Goal: Task Accomplishment & Management: Manage account settings

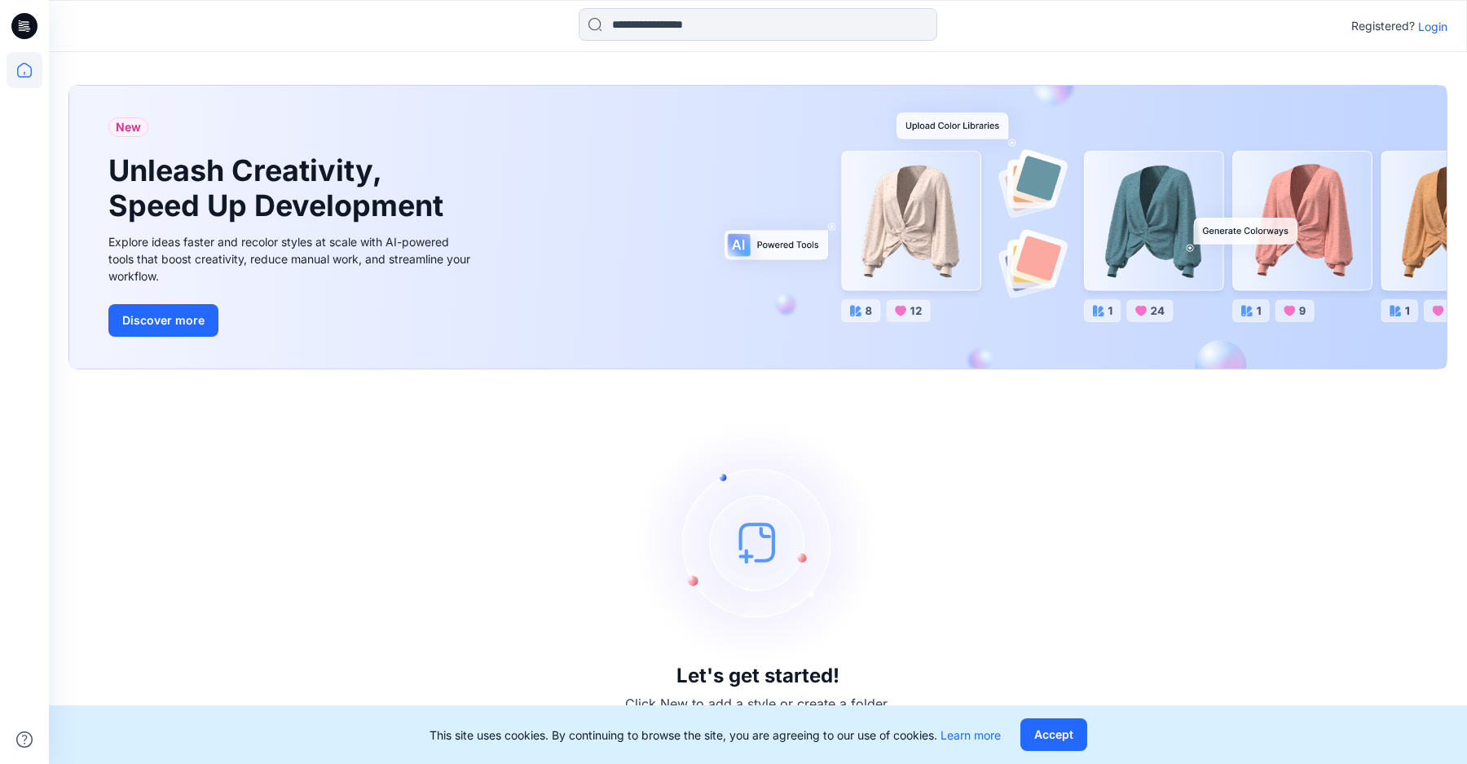
click at [1440, 24] on p "Login" at bounding box center [1432, 26] width 29 height 17
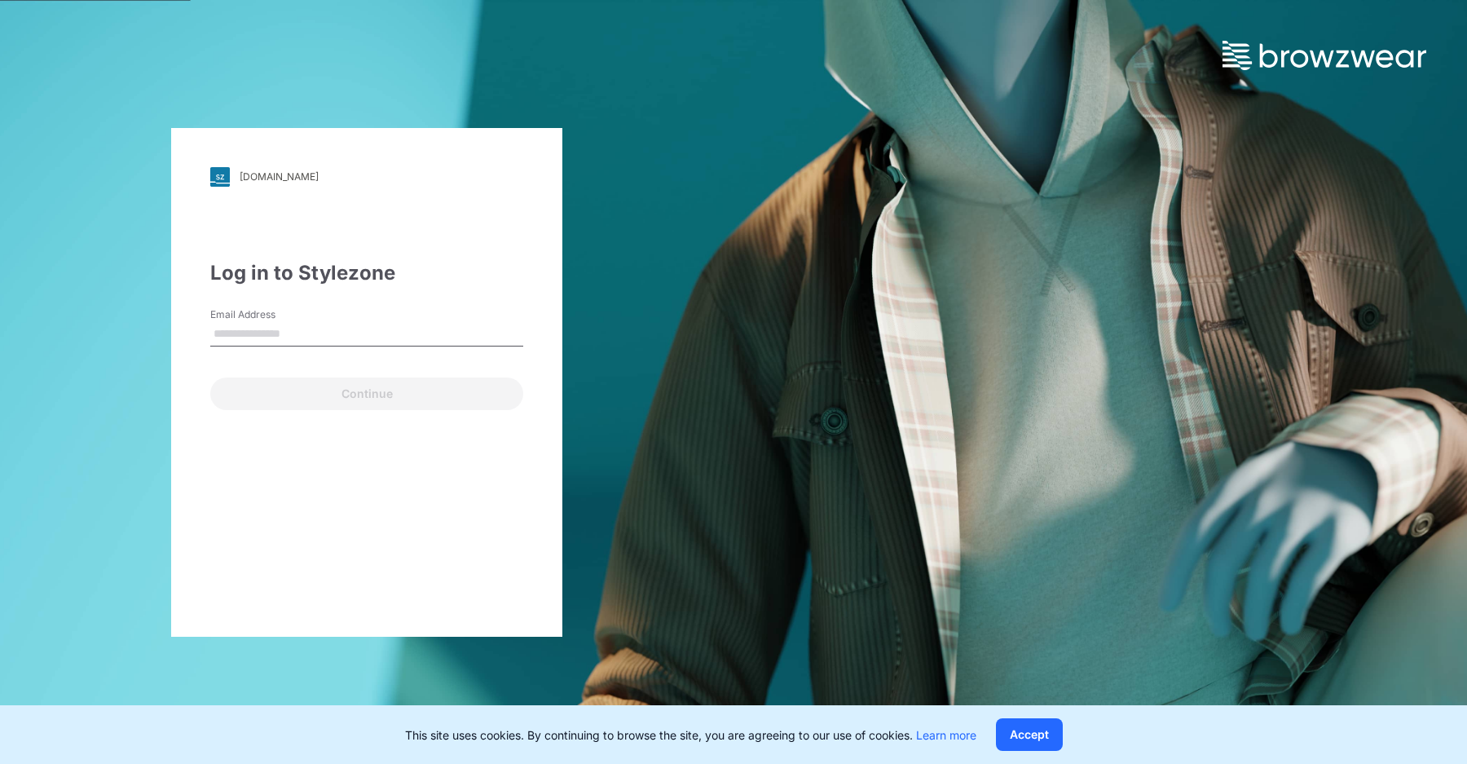
click at [331, 331] on input "Email Address" at bounding box center [366, 334] width 313 height 24
type input "**********"
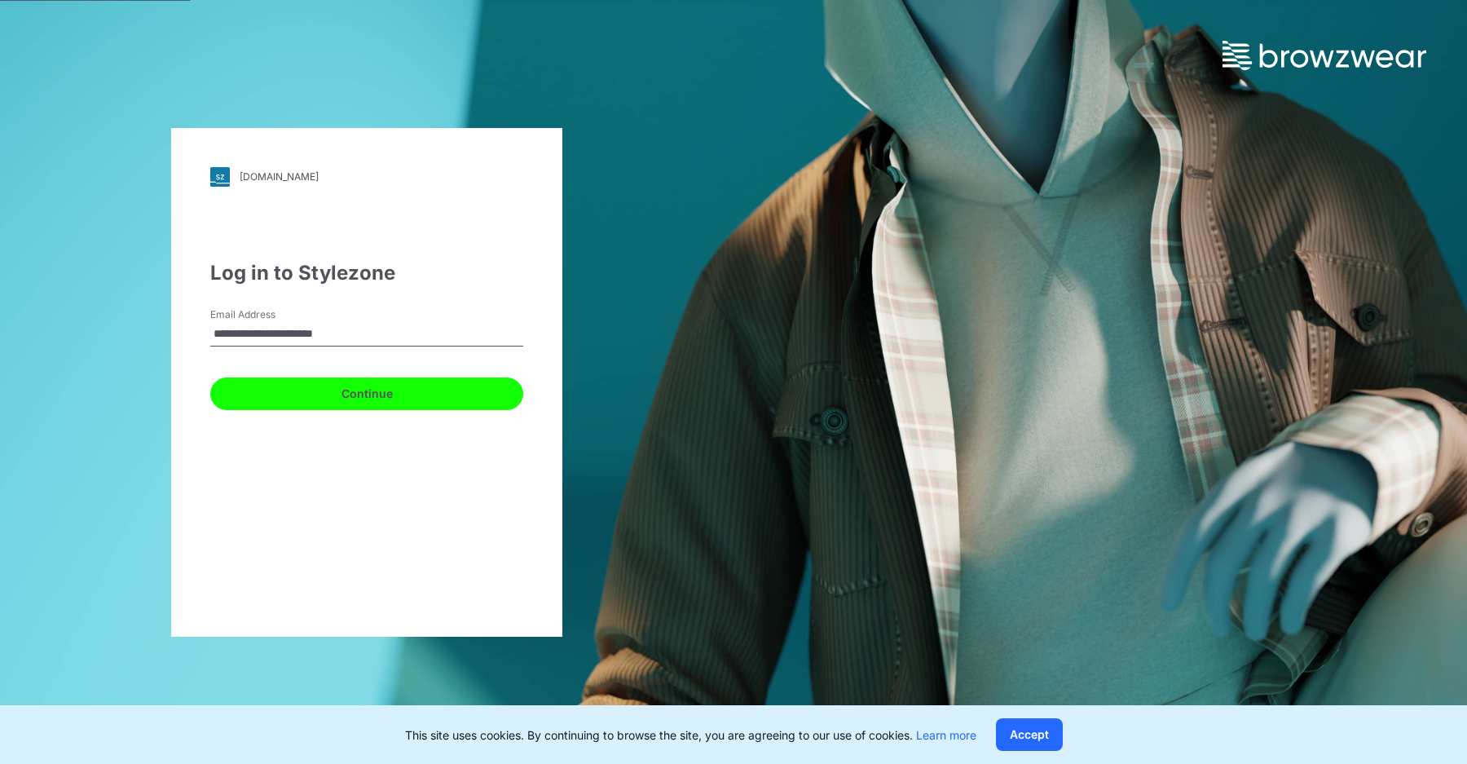
click at [351, 394] on button "Continue" at bounding box center [366, 393] width 313 height 33
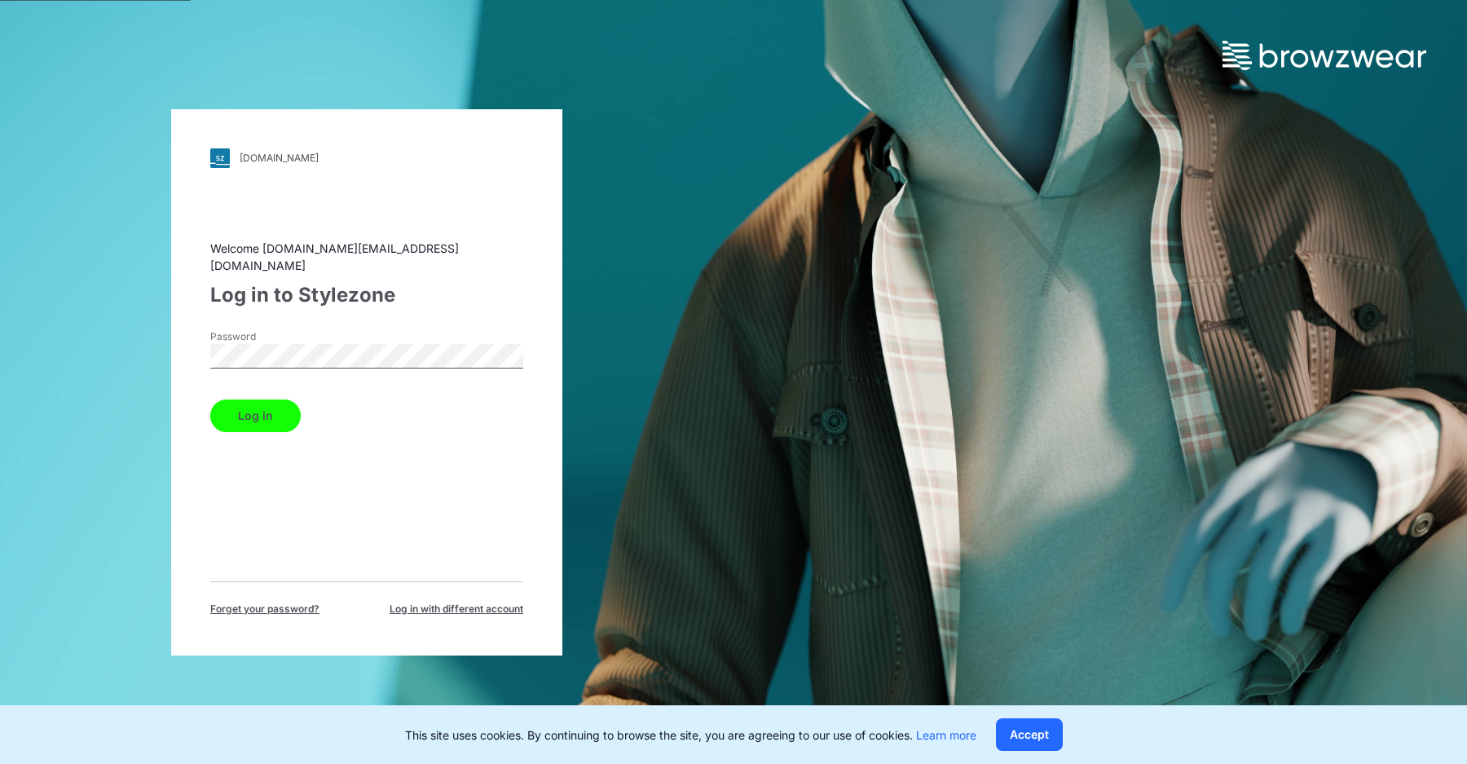
click at [258, 401] on button "Log in" at bounding box center [255, 415] width 90 height 33
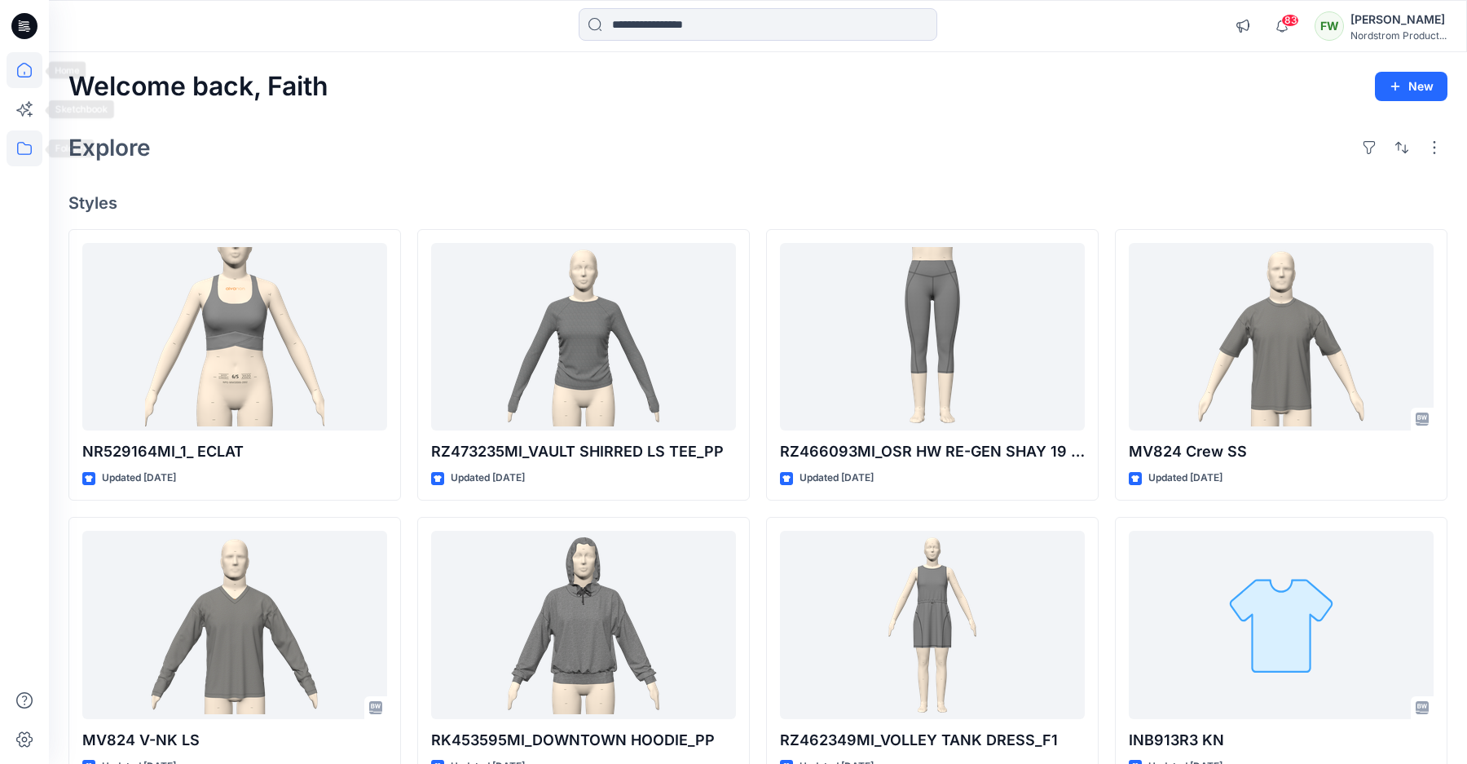
click at [26, 147] on icon at bounding box center [25, 148] width 36 height 36
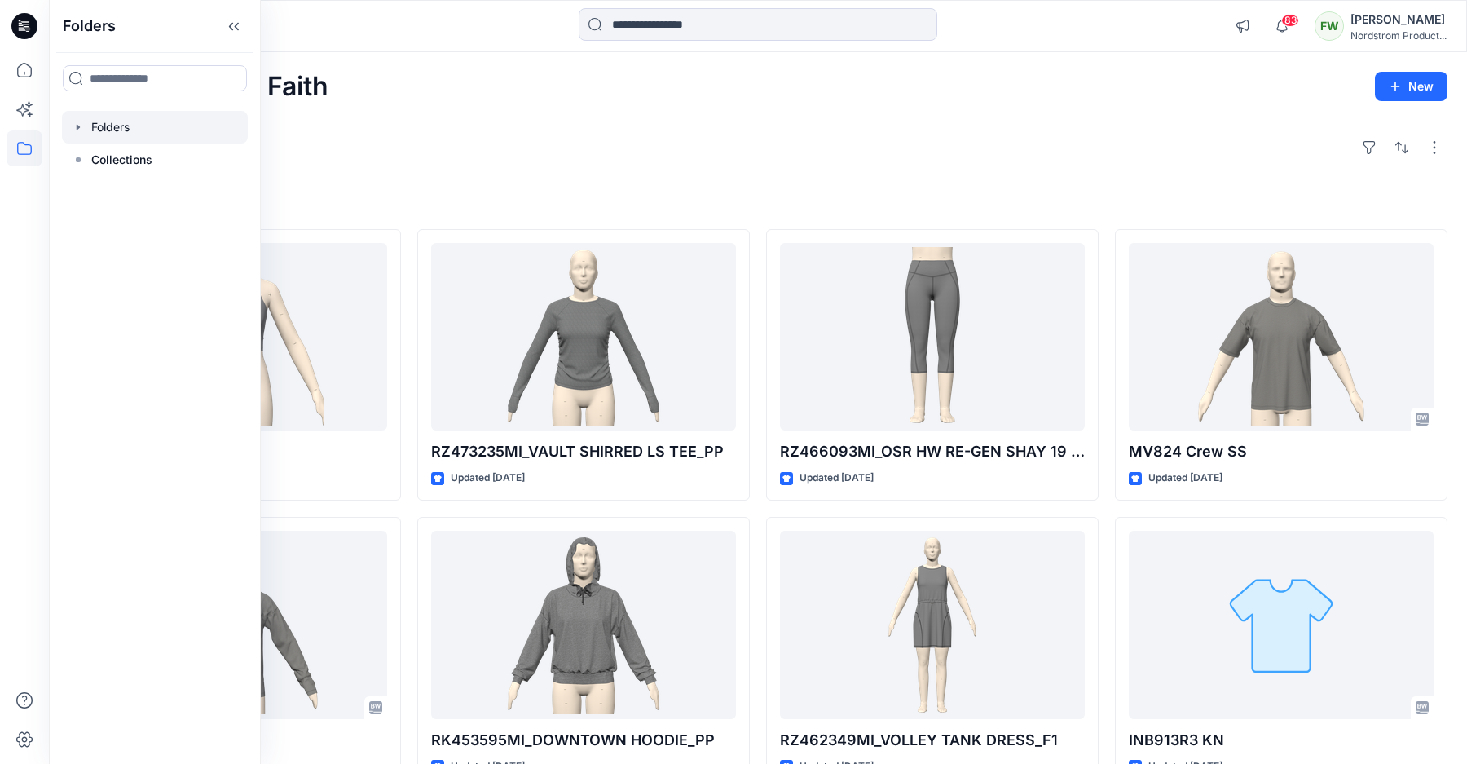
click at [113, 125] on div at bounding box center [155, 127] width 186 height 33
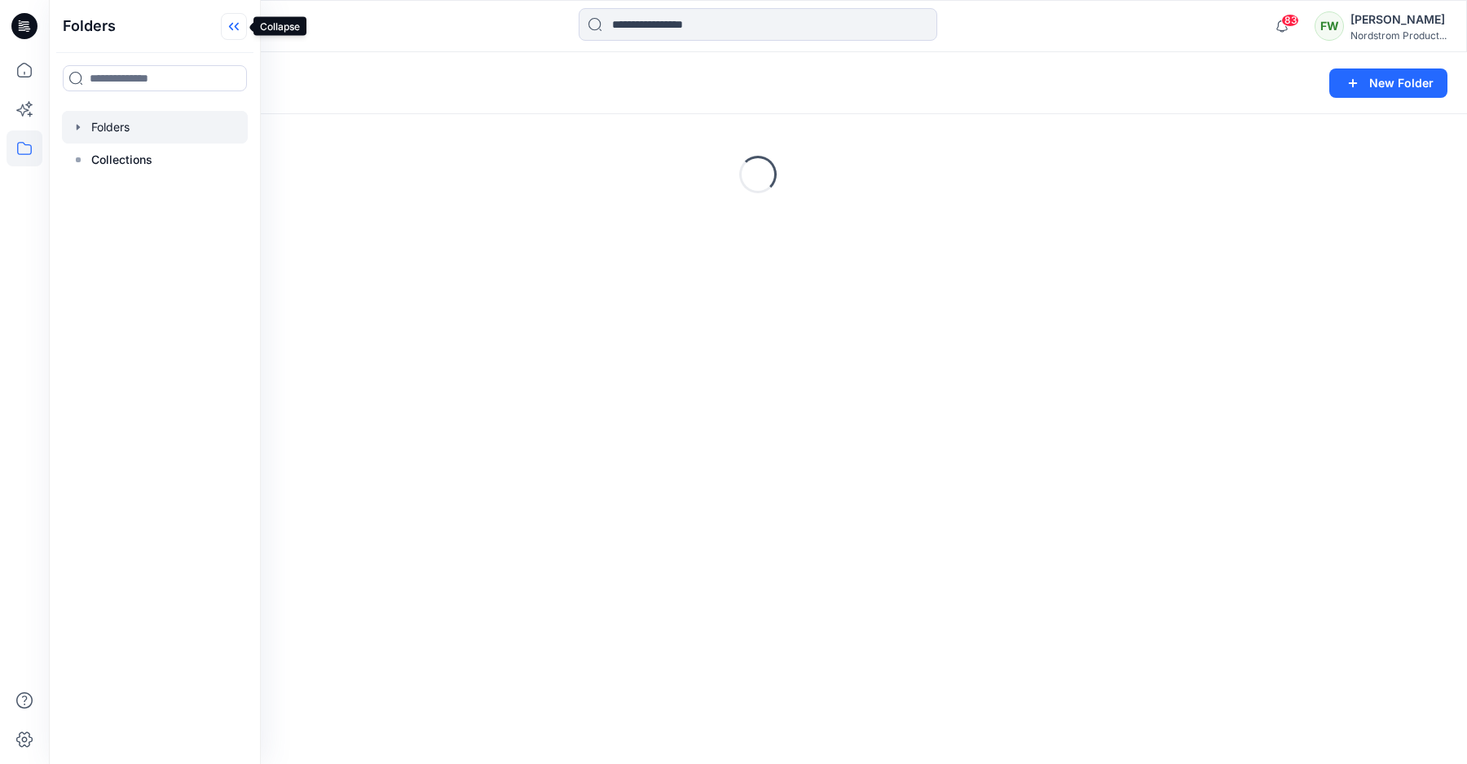
click at [234, 29] on icon at bounding box center [234, 26] width 26 height 27
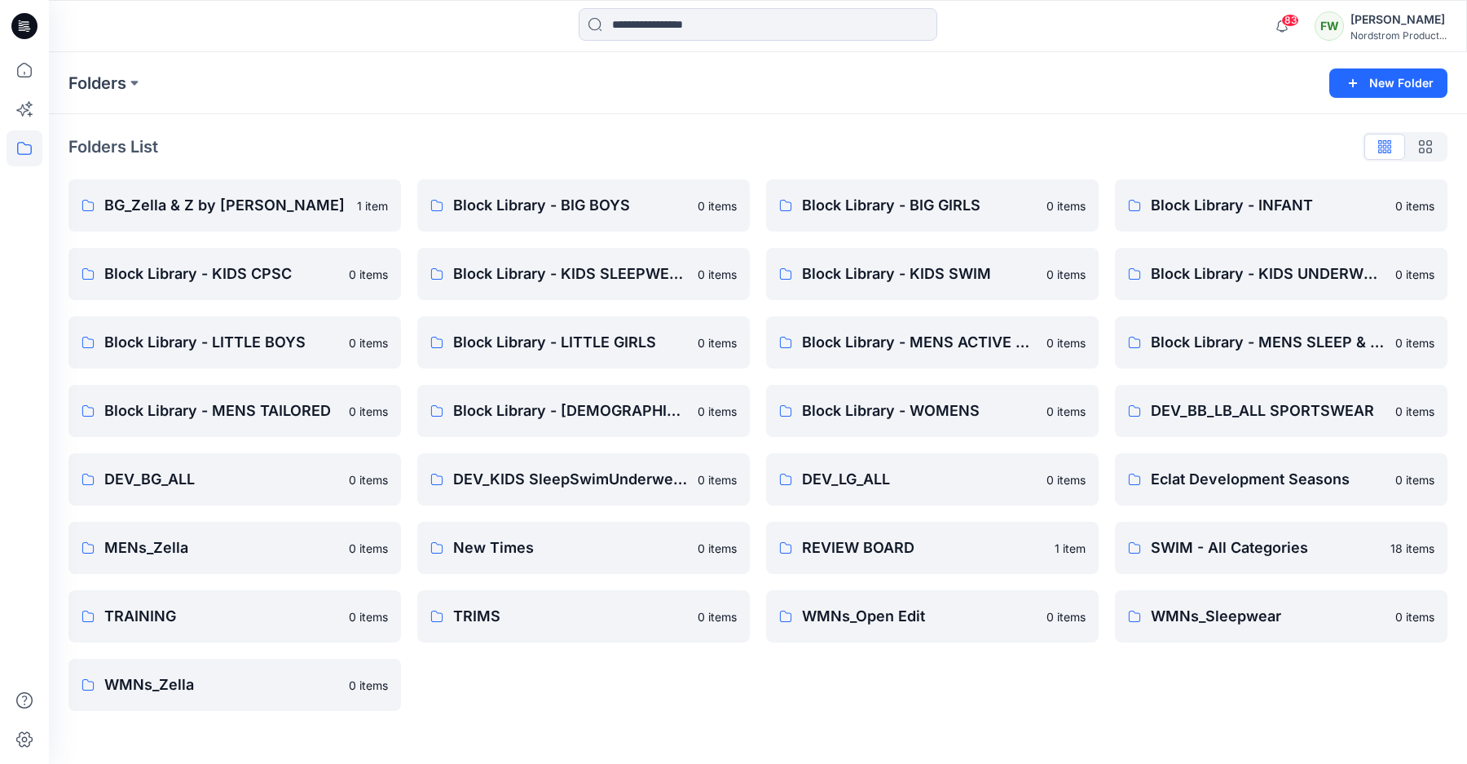
click at [893, 78] on div "Folders" at bounding box center [694, 83] width 1252 height 23
click at [113, 76] on p "Folders" at bounding box center [97, 83] width 58 height 23
click at [275, 77] on div "Folders" at bounding box center [694, 83] width 1252 height 23
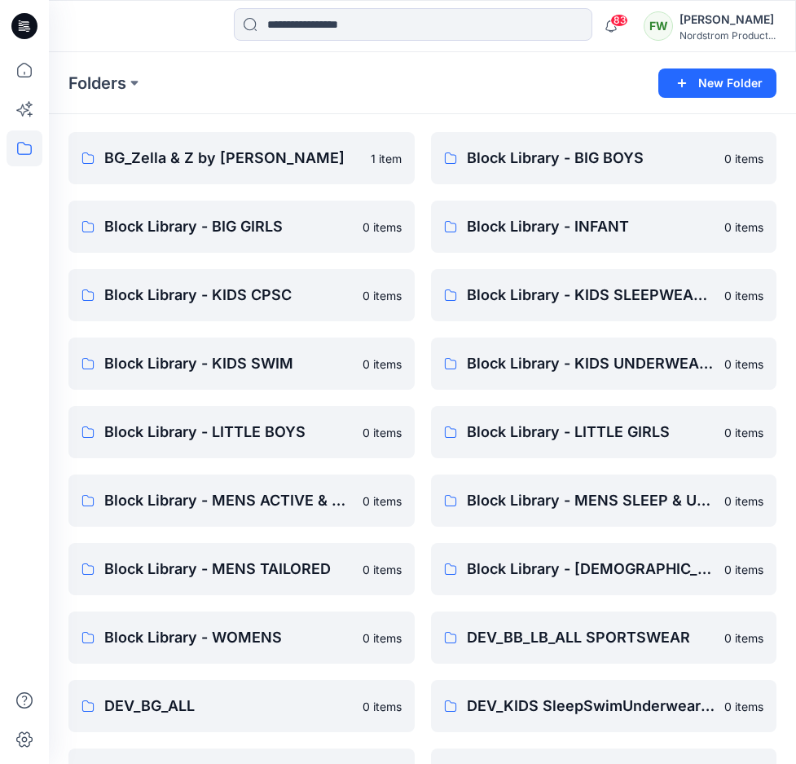
scroll to position [45, 0]
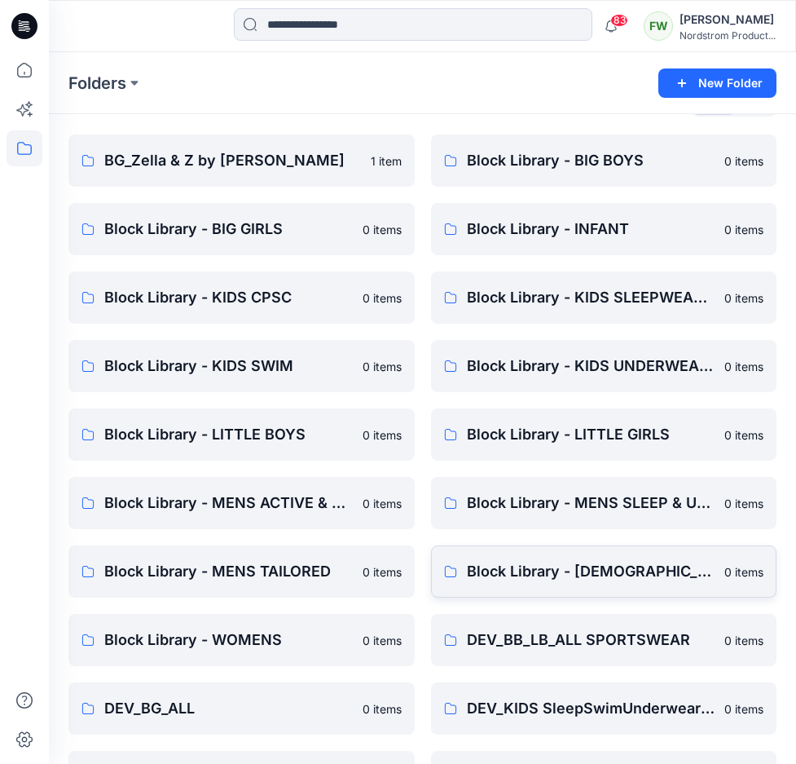
click at [602, 571] on p "Block Library - [DEMOGRAPHIC_DATA] MENS - MISSY" at bounding box center [591, 571] width 249 height 23
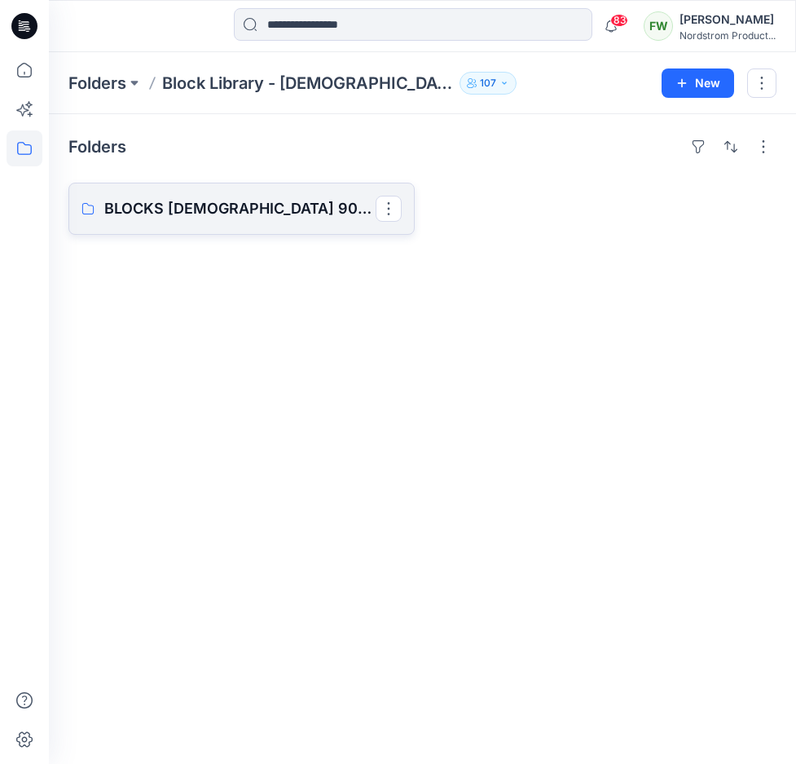
click at [279, 201] on p "BLOCKS [DEMOGRAPHIC_DATA] 900 to 999 - ALL CATEGORIES" at bounding box center [239, 208] width 271 height 23
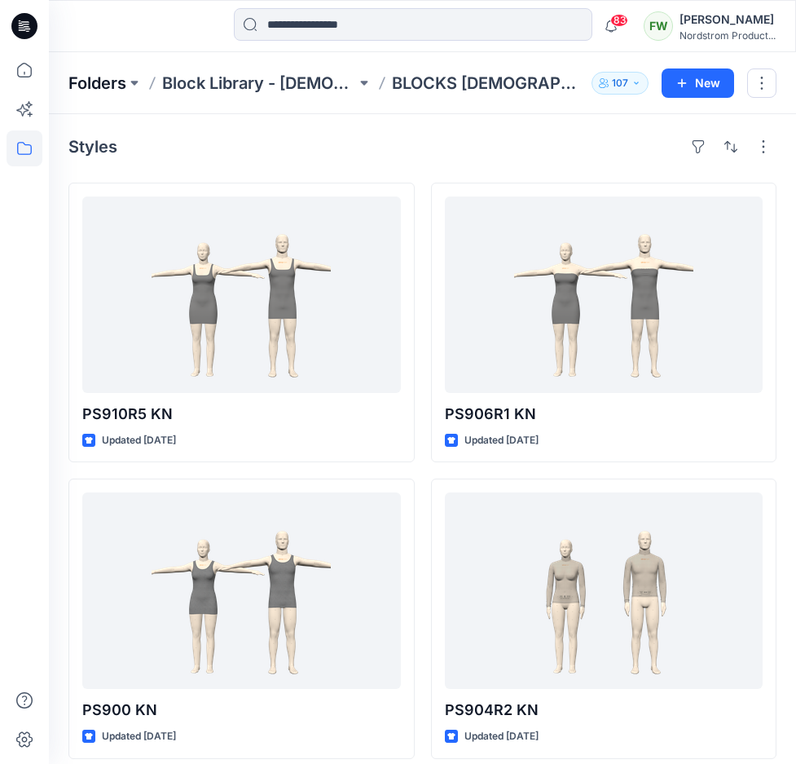
click at [111, 83] on p "Folders" at bounding box center [97, 83] width 58 height 23
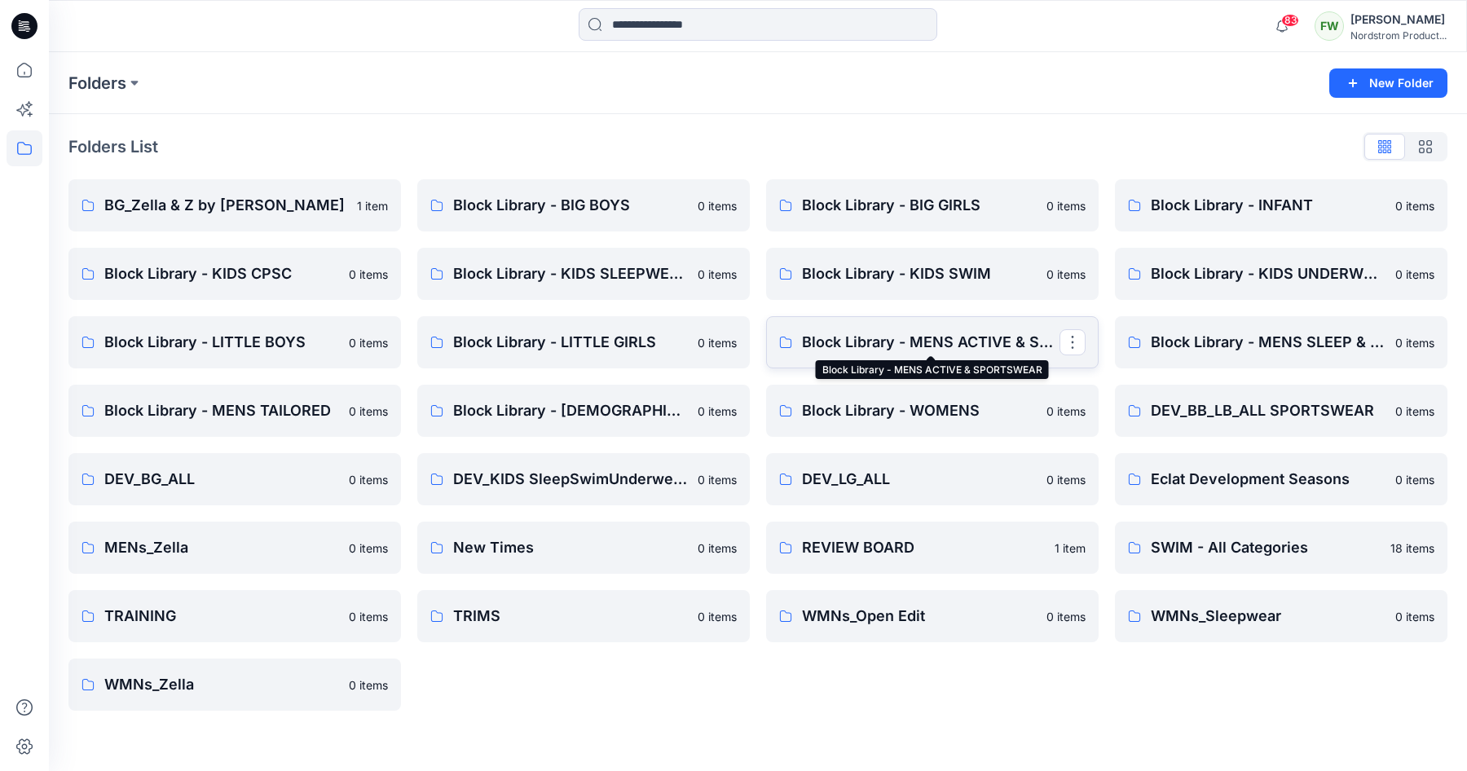
click at [999, 342] on p "Block Library - MENS ACTIVE & SPORTSWEAR" at bounding box center [931, 342] width 258 height 23
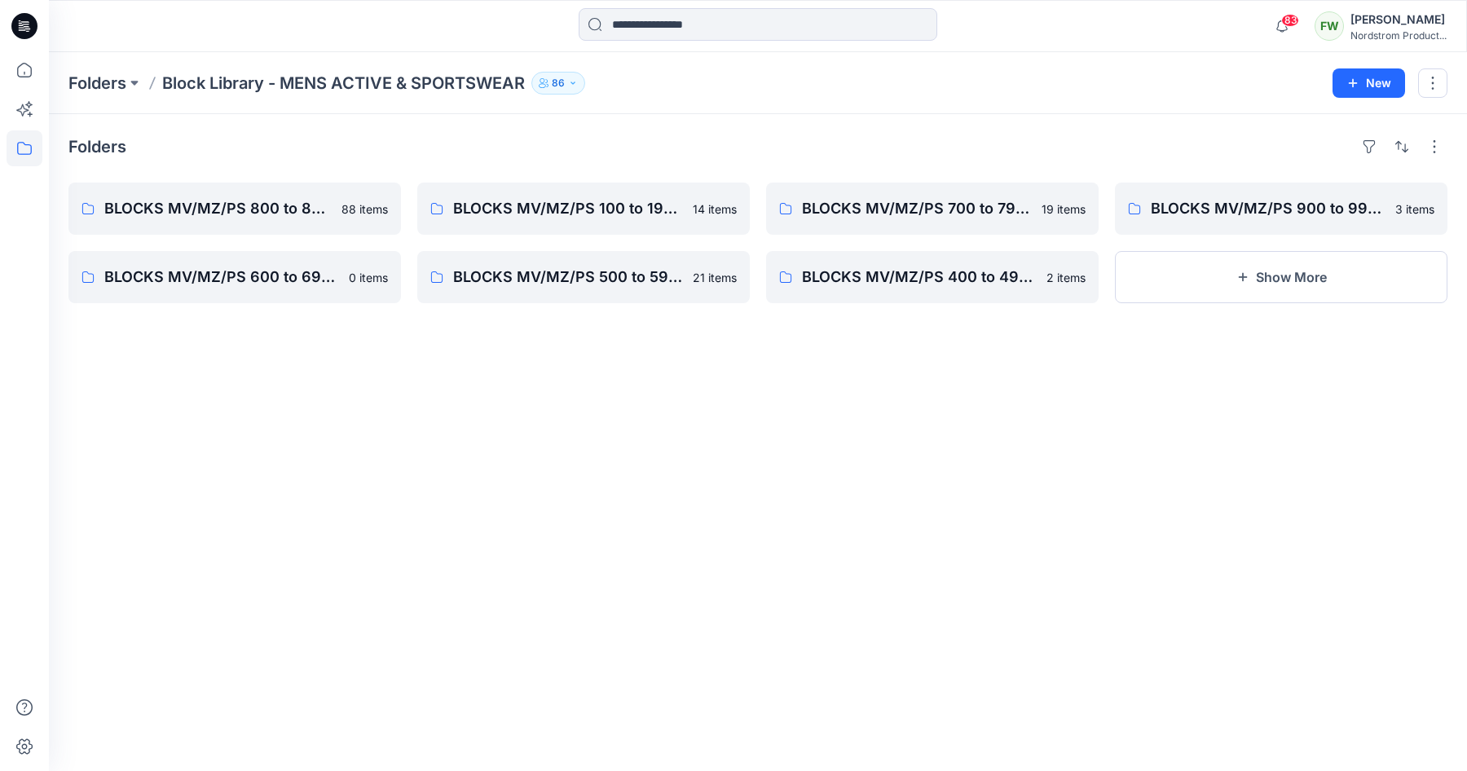
click at [560, 82] on p "86" at bounding box center [558, 83] width 13 height 18
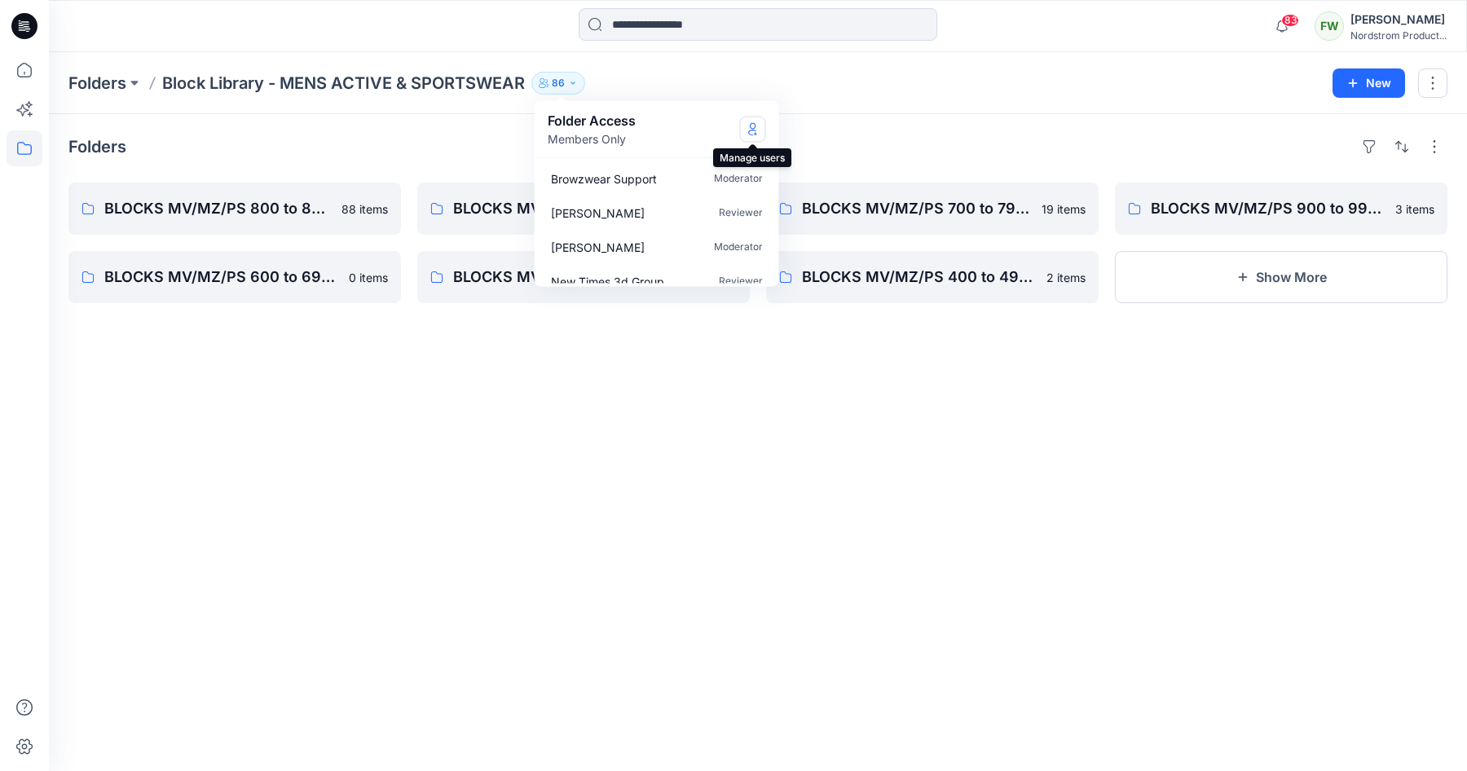
click at [747, 124] on icon "Manage Users" at bounding box center [753, 128] width 13 height 13
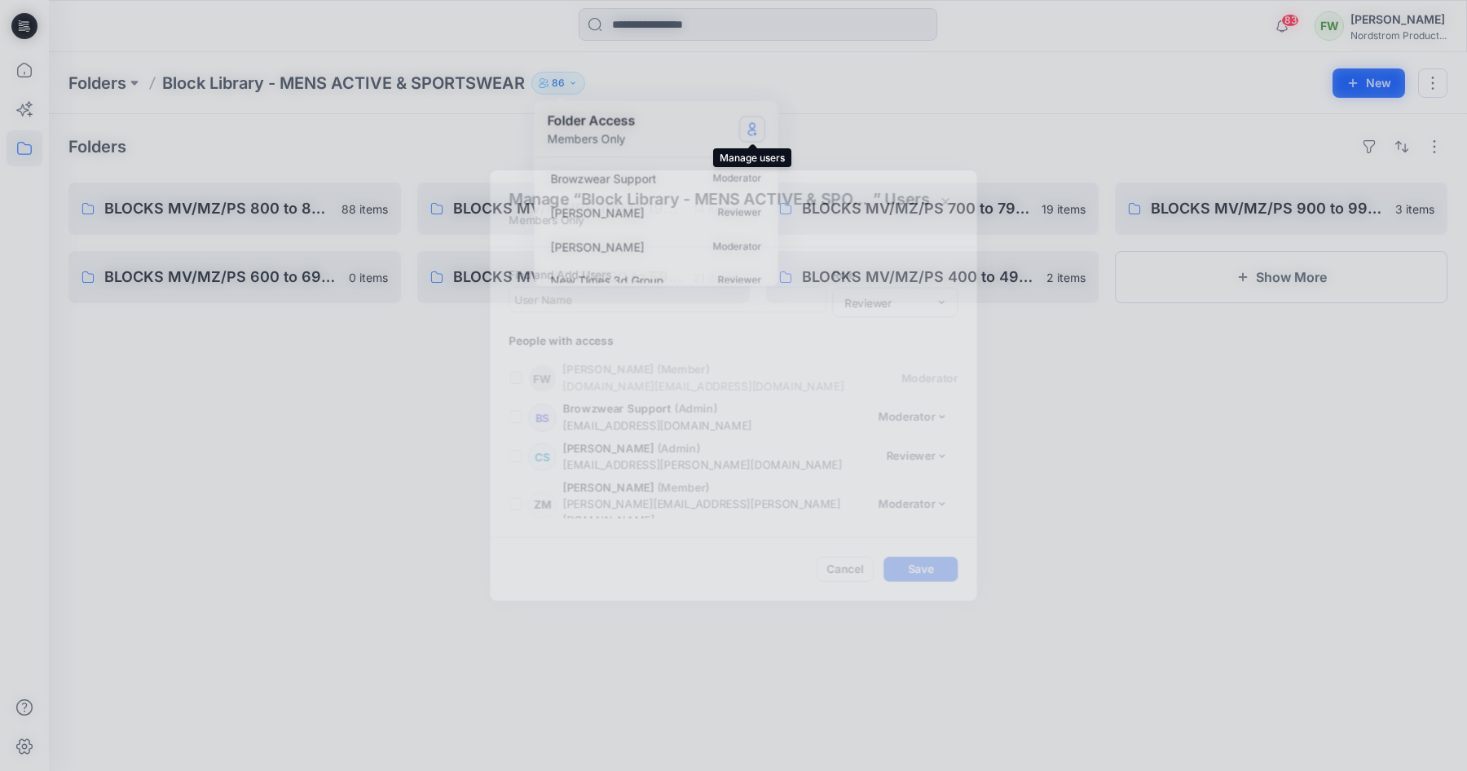
scroll to position [3336, 0]
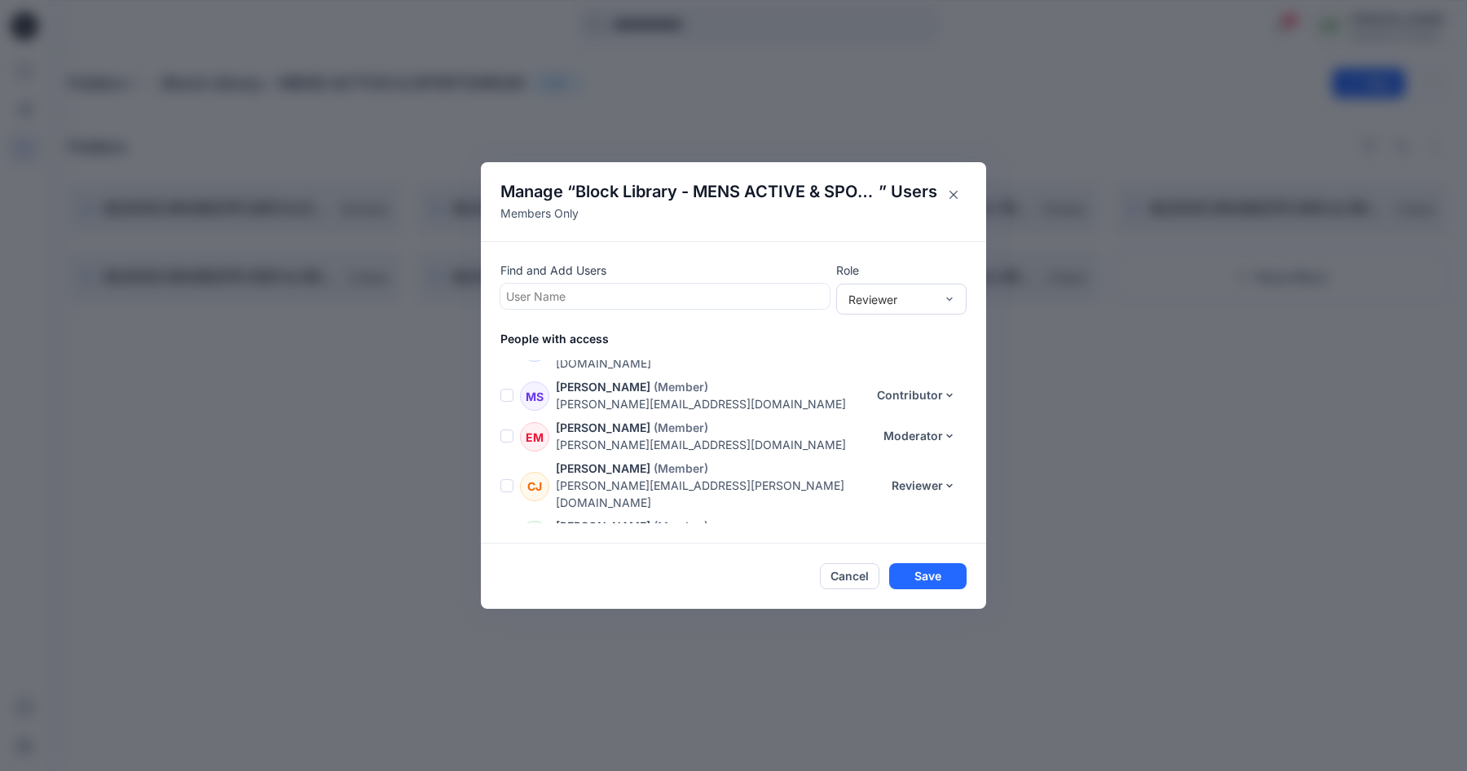
click at [616, 299] on div at bounding box center [665, 296] width 318 height 20
type input "*"
type input "****"
click at [538, 342] on p "[PERSON_NAME]" at bounding box center [585, 337] width 94 height 21
click at [877, 303] on div "Reviewer" at bounding box center [892, 298] width 86 height 17
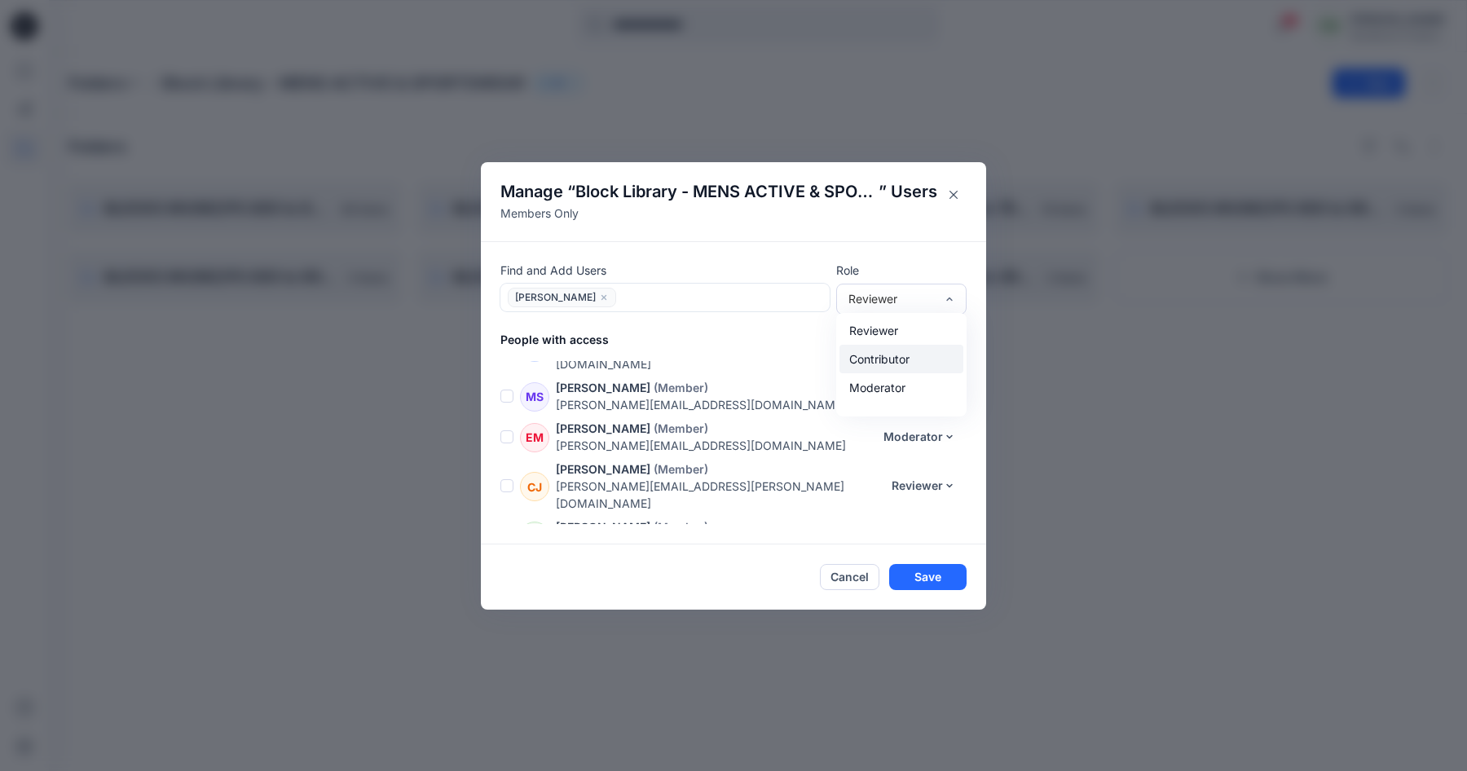
click at [887, 364] on div "Contributor" at bounding box center [902, 359] width 124 height 29
click at [721, 309] on div "[PERSON_NAME]" at bounding box center [665, 298] width 329 height 28
type input "***"
click at [663, 343] on div "KW [PERSON_NAME]" at bounding box center [665, 339] width 310 height 23
click at [933, 580] on button "Save" at bounding box center [927, 577] width 77 height 26
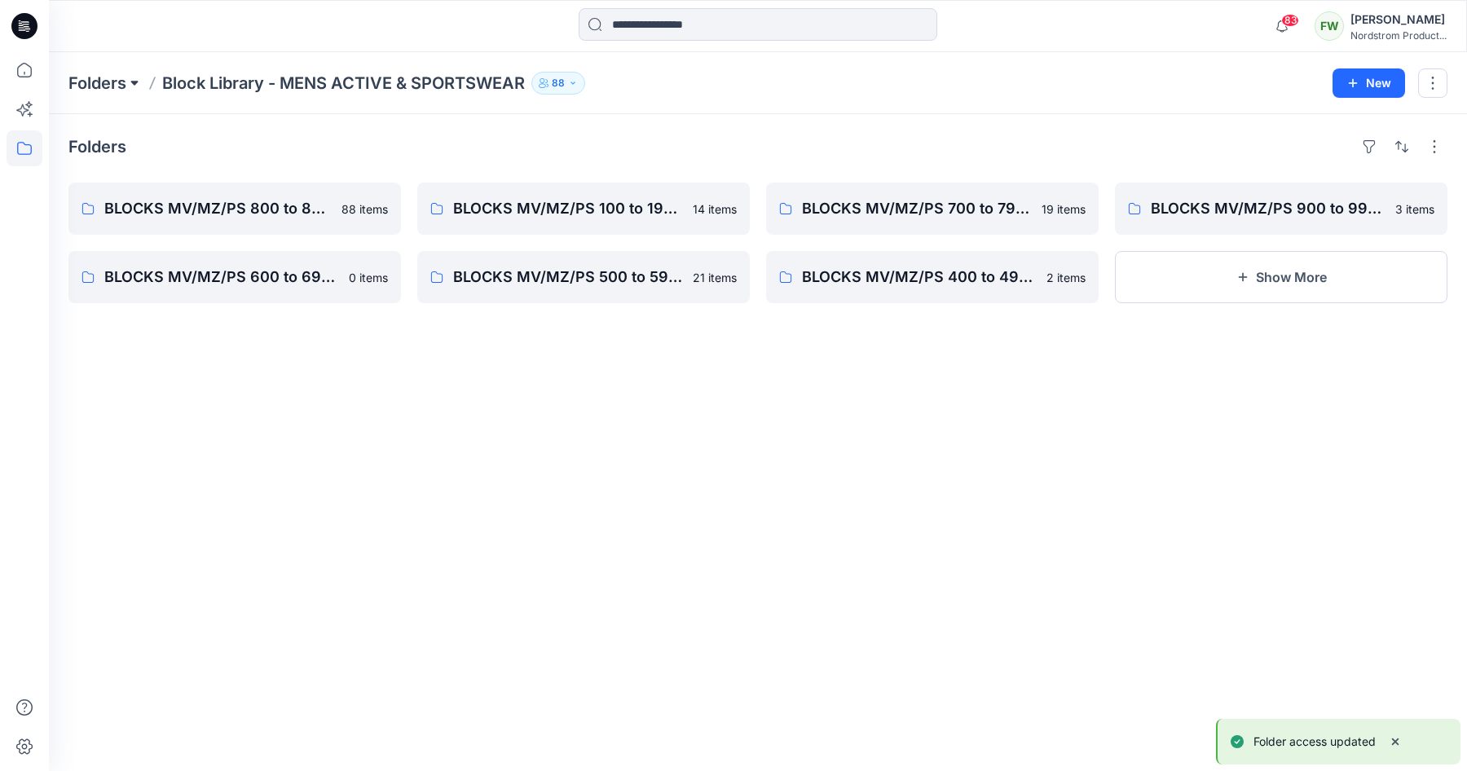
click at [130, 84] on button at bounding box center [134, 83] width 16 height 23
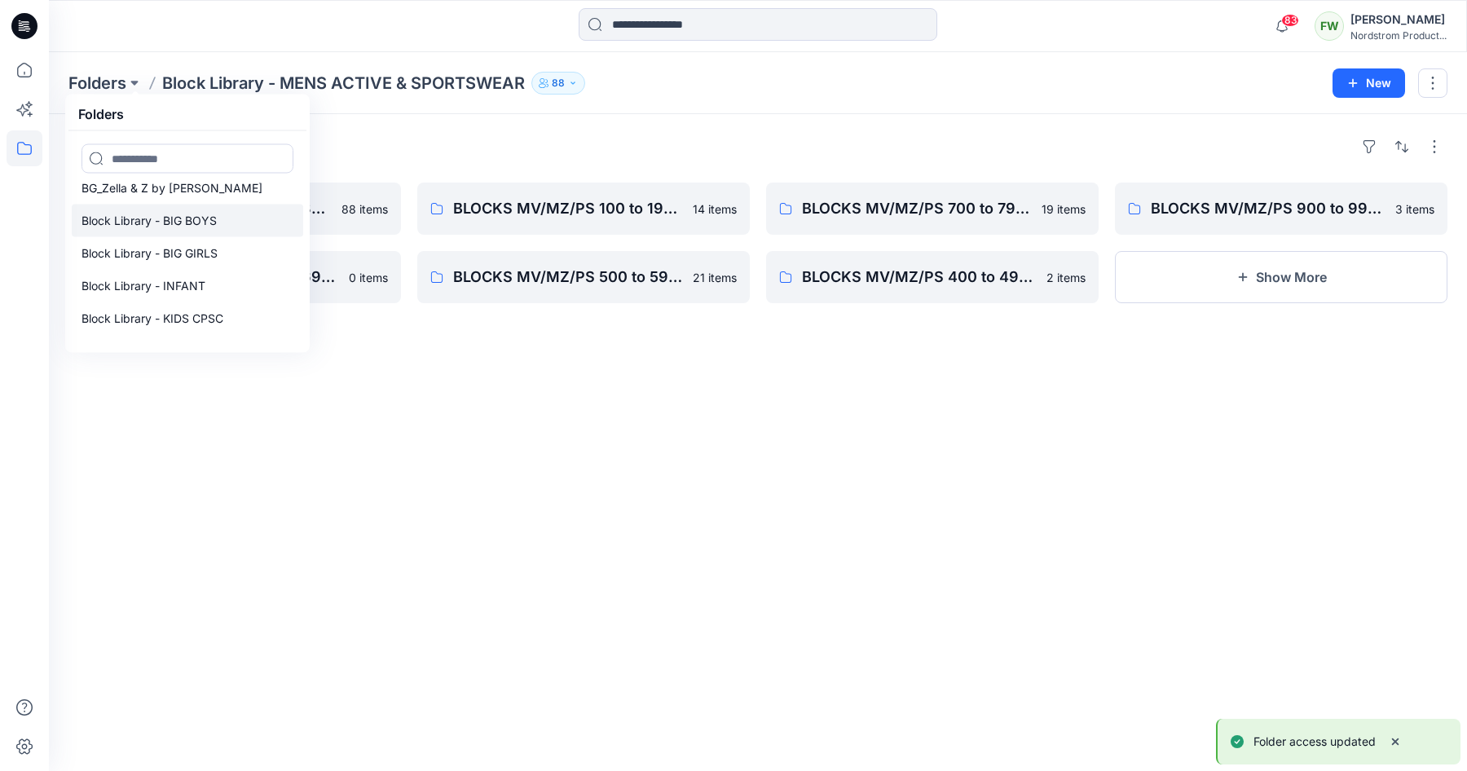
scroll to position [0, 0]
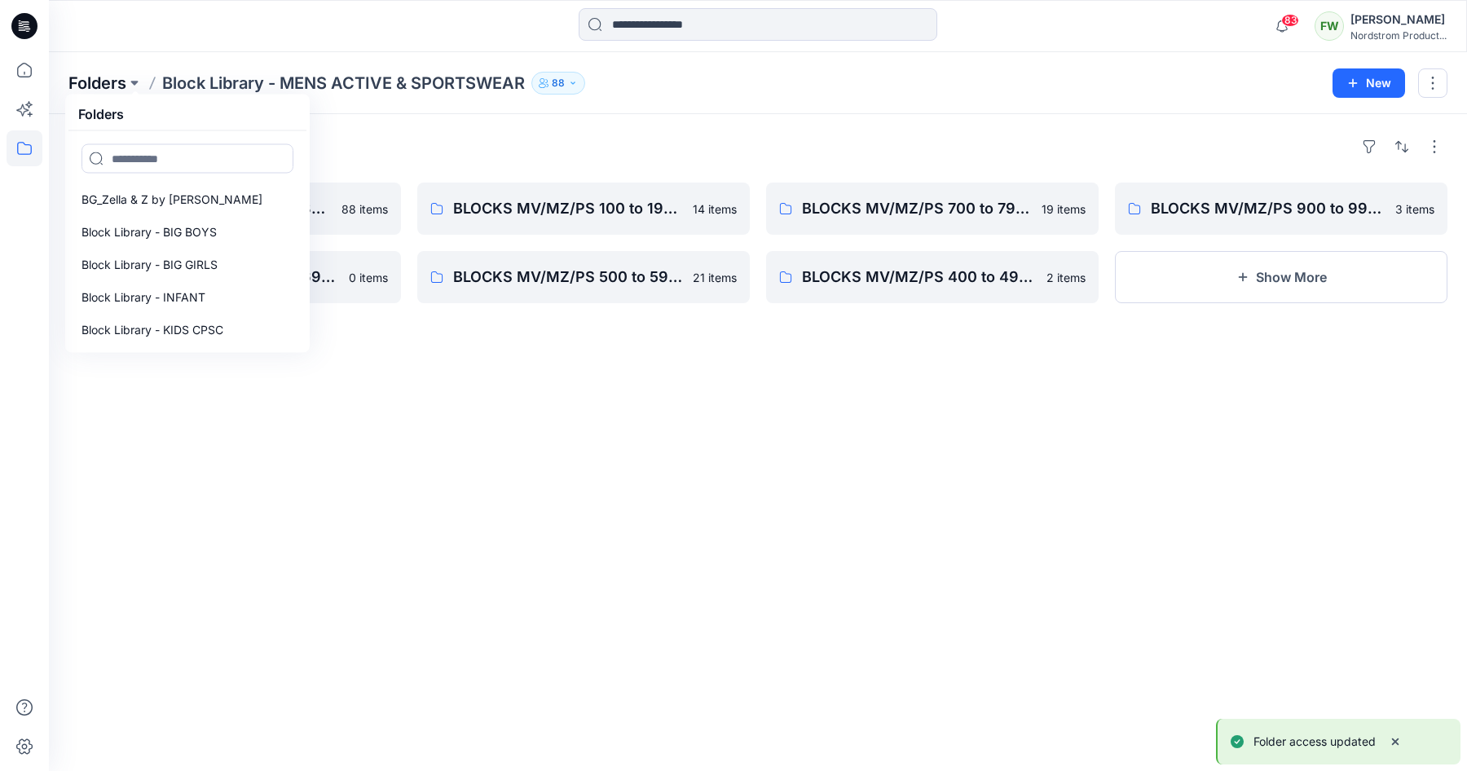
click at [99, 83] on p "Folders" at bounding box center [97, 83] width 58 height 23
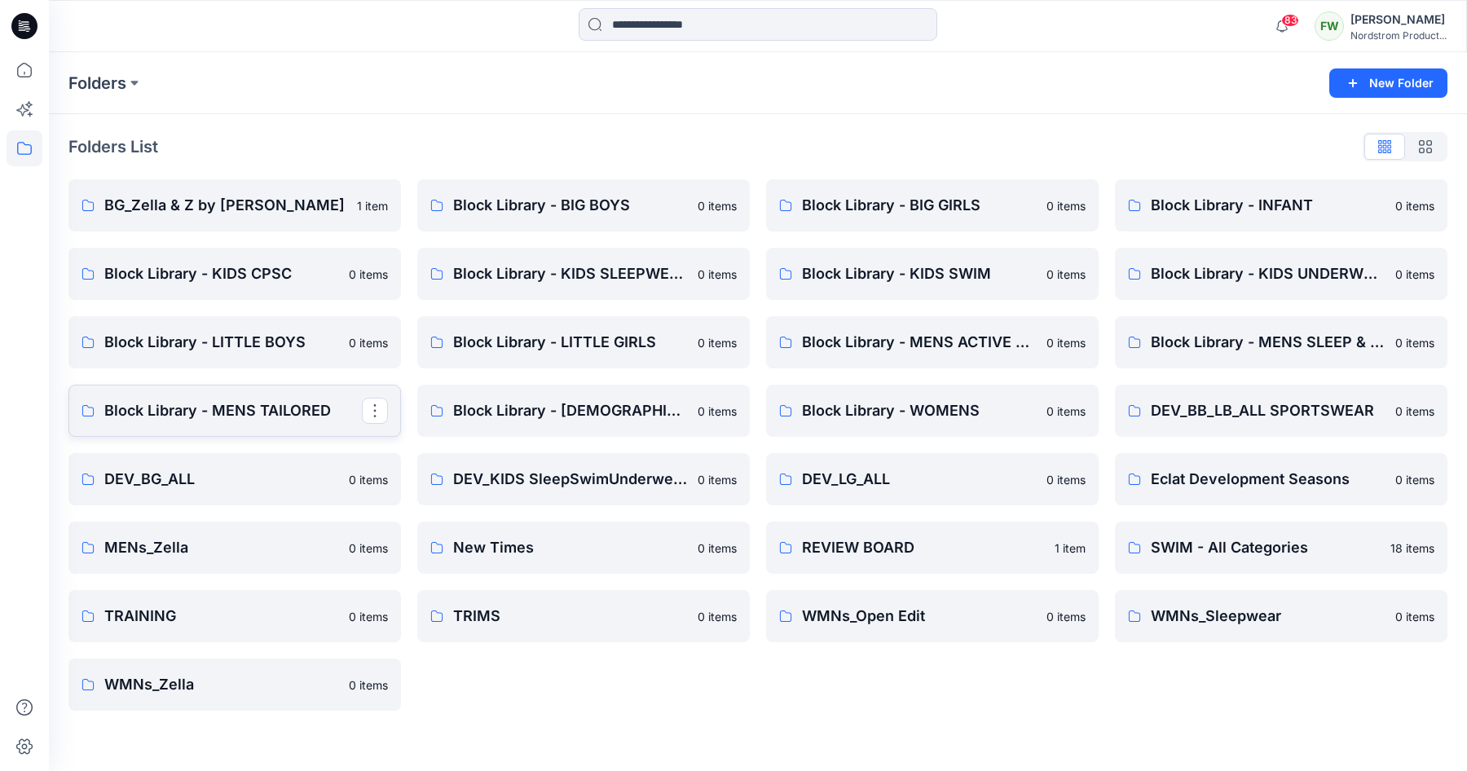
click at [249, 419] on p "Block Library - MENS TAILORED" at bounding box center [233, 410] width 258 height 23
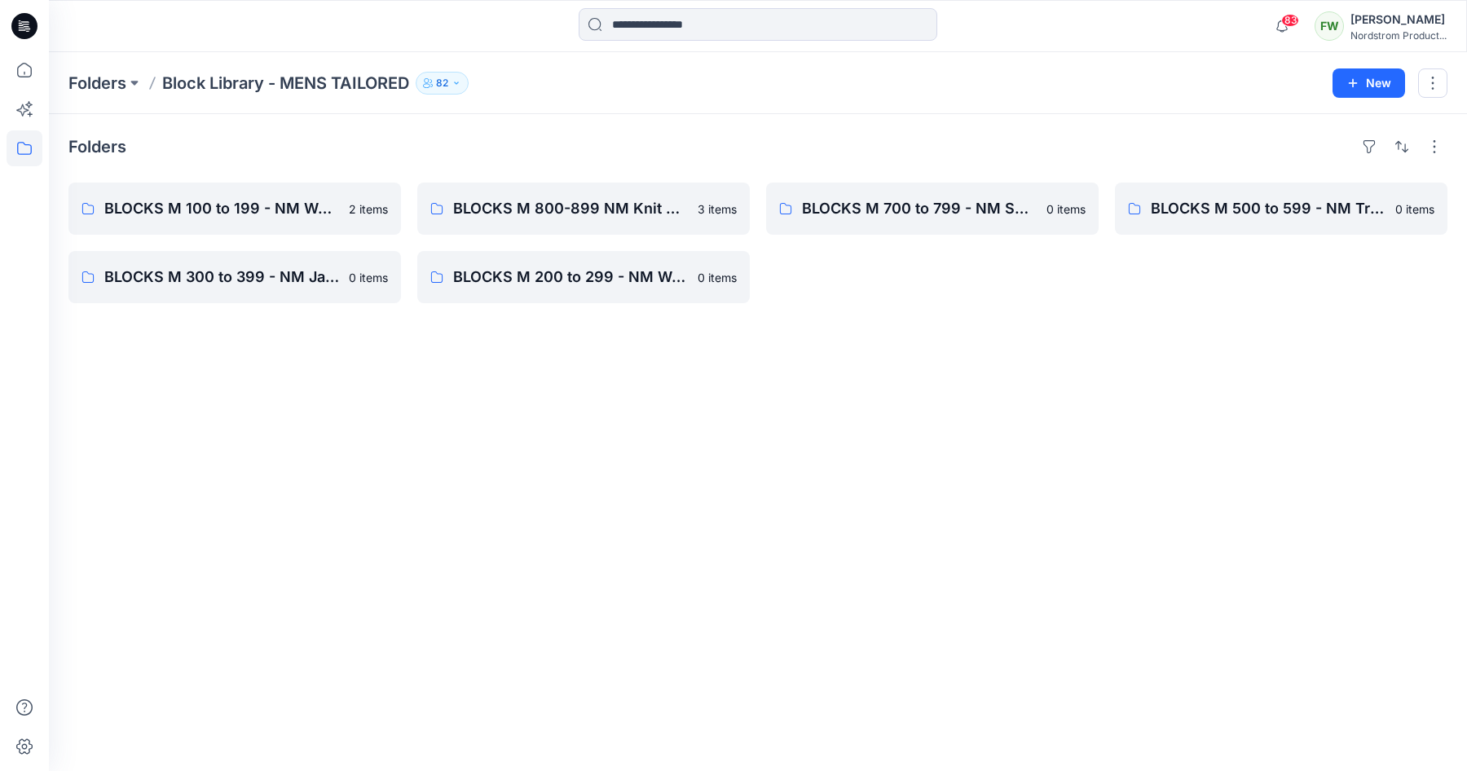
click at [441, 80] on p "82" at bounding box center [442, 83] width 12 height 18
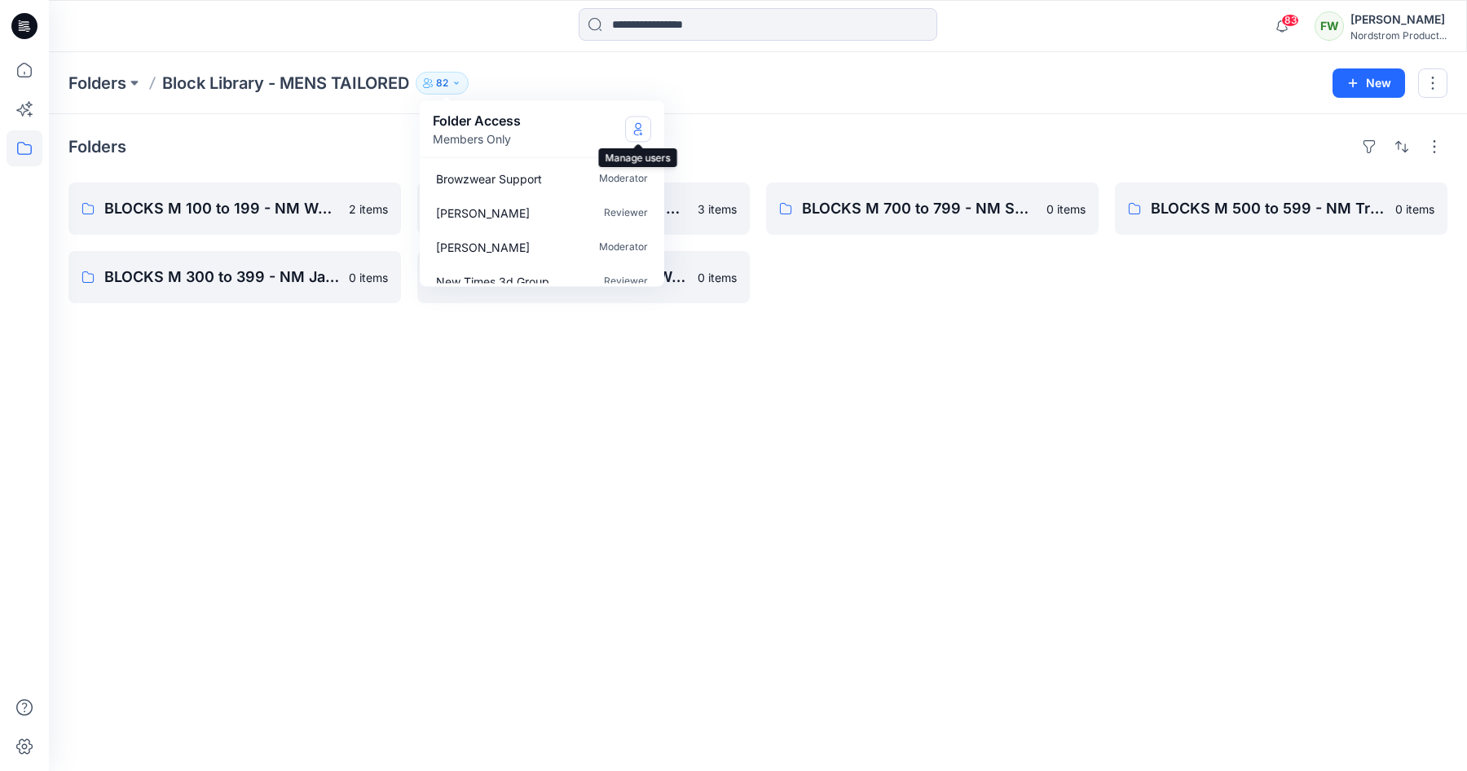
click at [641, 126] on icon "Manage Users" at bounding box center [638, 128] width 7 height 13
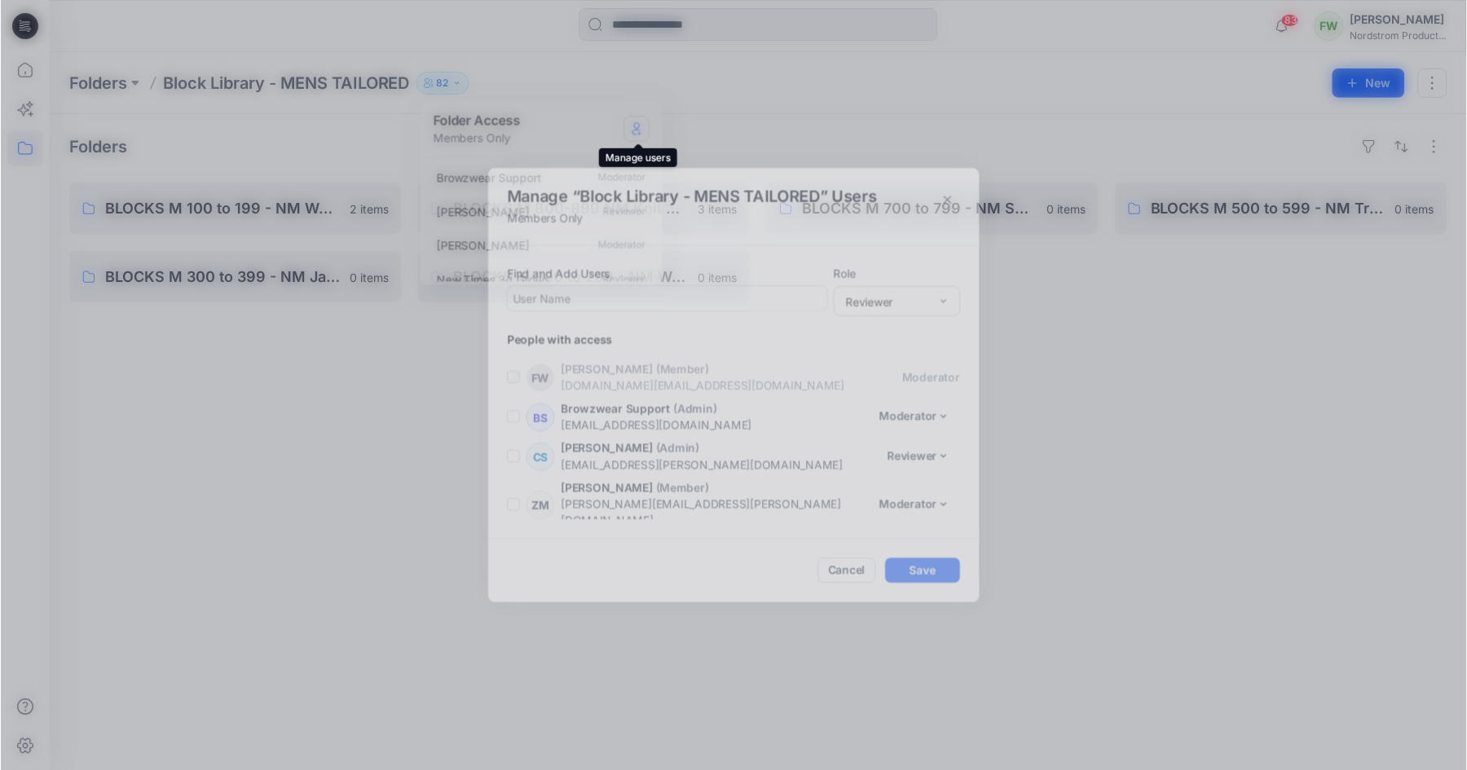
scroll to position [3173, 0]
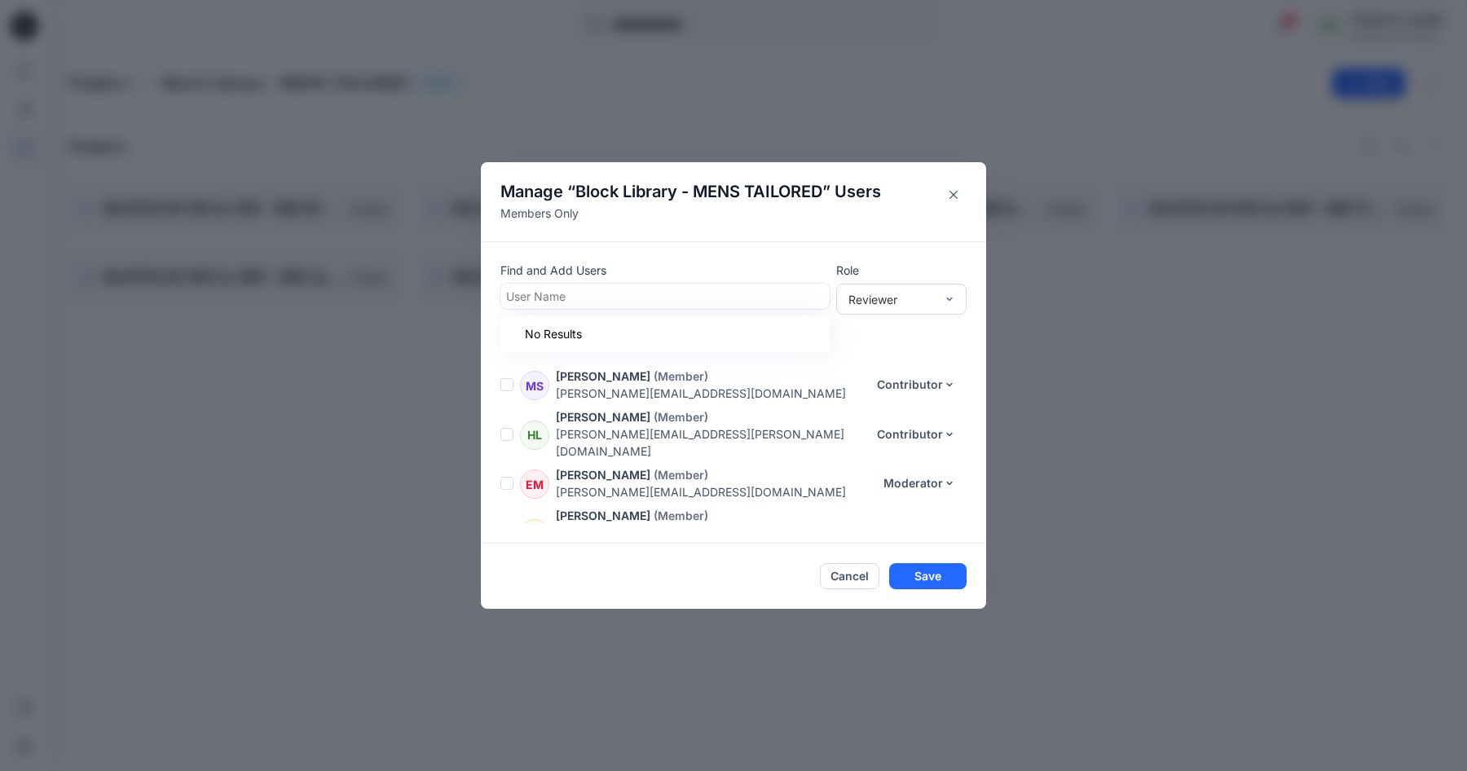
click at [615, 294] on div at bounding box center [665, 296] width 318 height 20
type input "****"
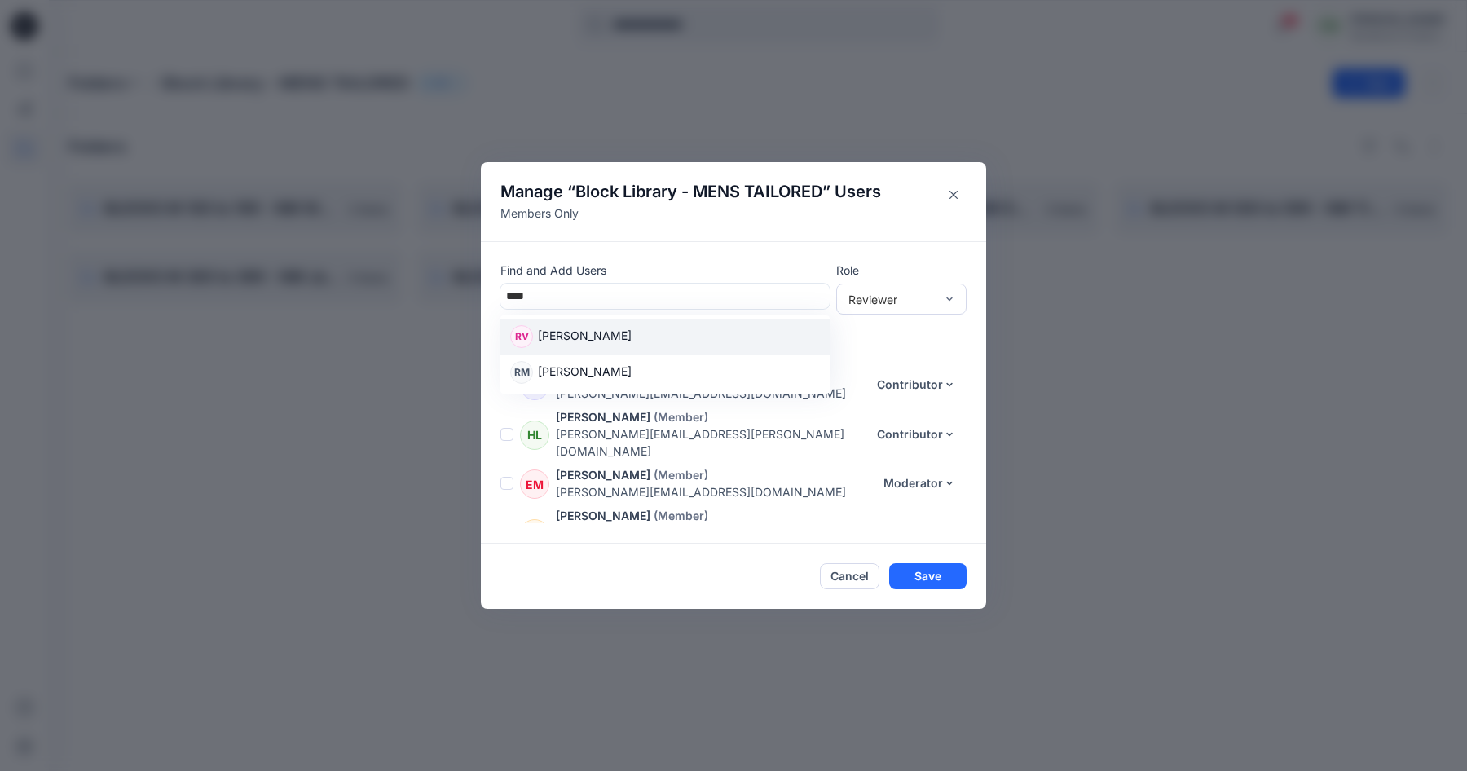
click at [632, 329] on p "[PERSON_NAME]" at bounding box center [585, 337] width 94 height 21
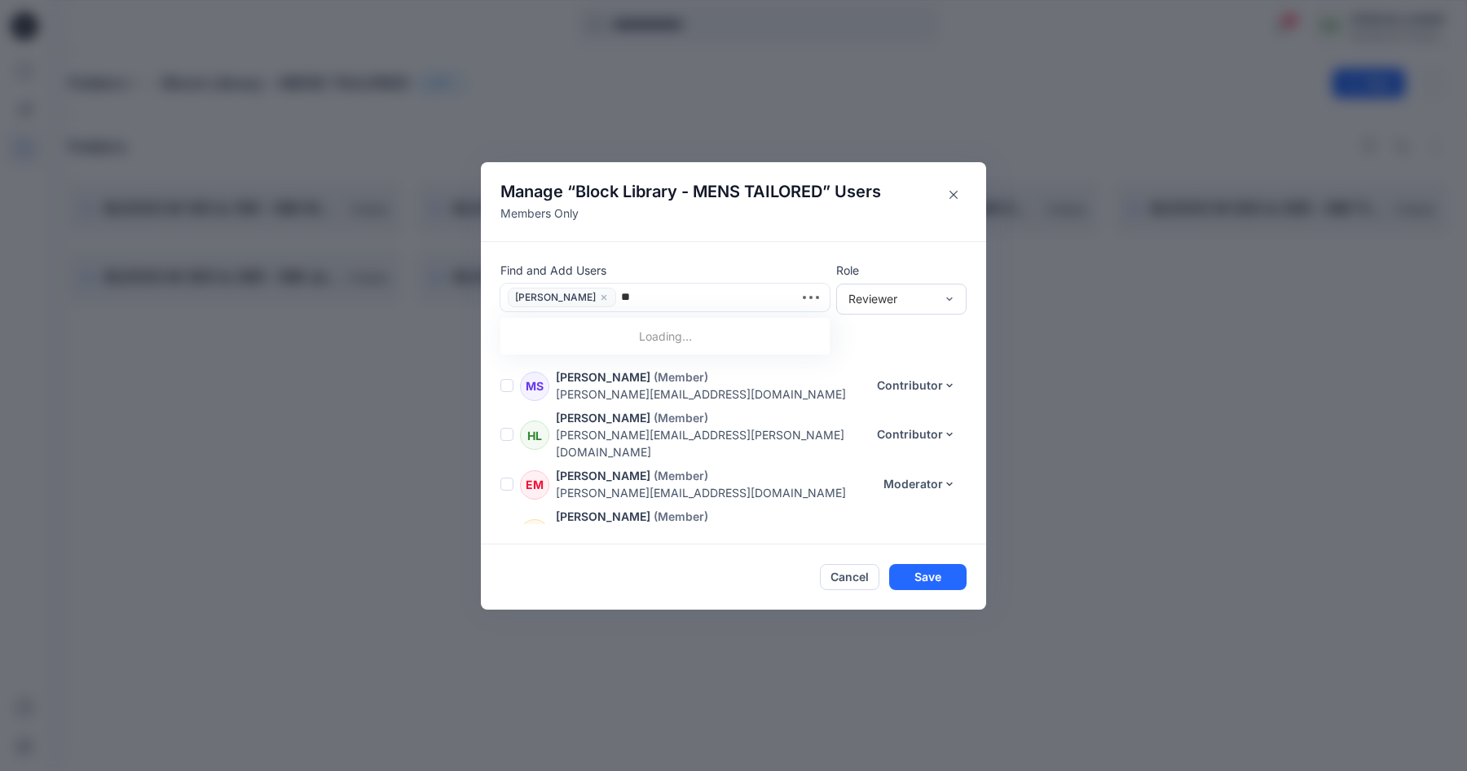
type input "***"
click at [608, 342] on p "[PERSON_NAME]" at bounding box center [585, 339] width 94 height 21
click at [918, 304] on div "Reviewer" at bounding box center [892, 298] width 86 height 17
click at [884, 359] on div "Contributor" at bounding box center [902, 359] width 124 height 29
click at [929, 573] on button "Save" at bounding box center [927, 577] width 77 height 26
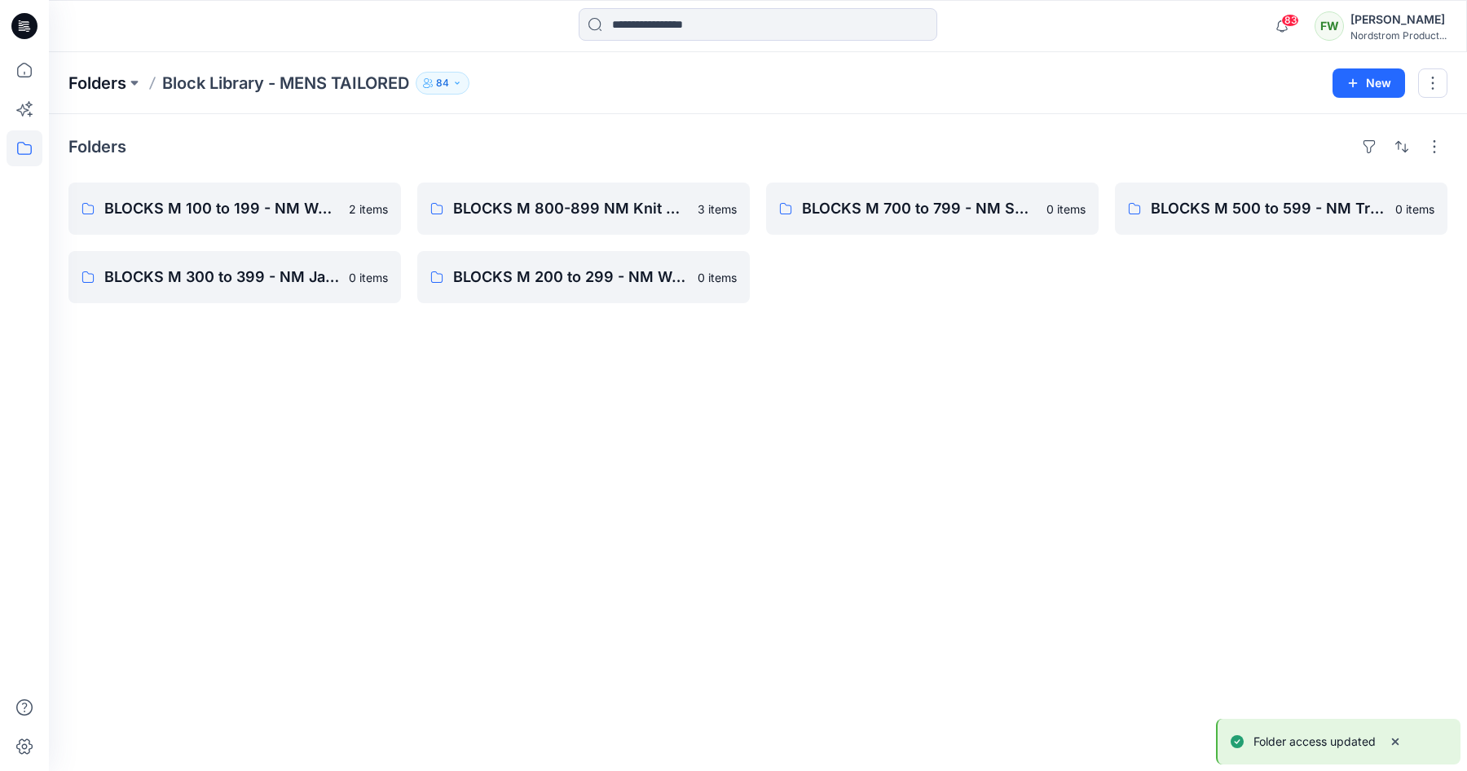
click at [99, 77] on p "Folders" at bounding box center [97, 83] width 58 height 23
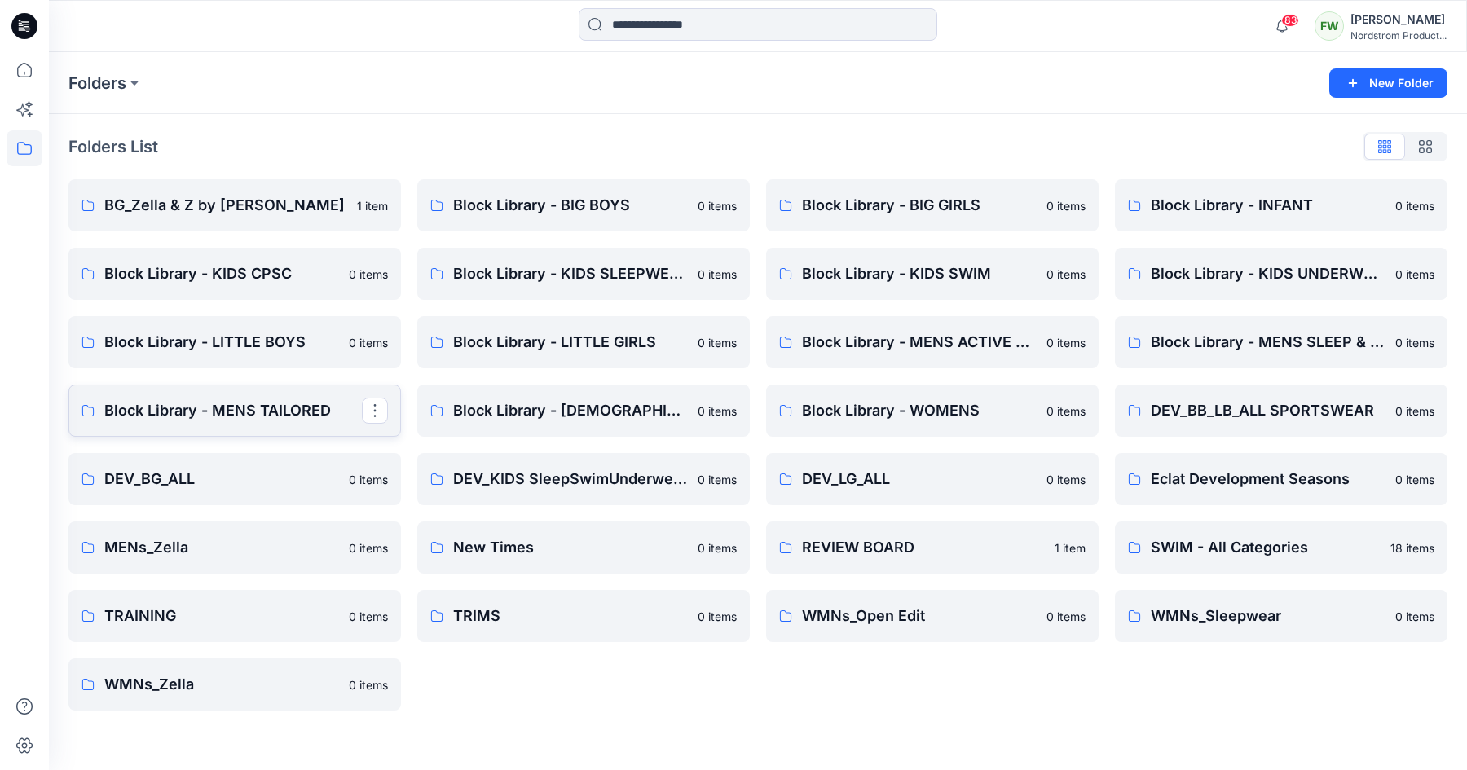
click at [315, 415] on p "Block Library - MENS TAILORED" at bounding box center [233, 410] width 258 height 23
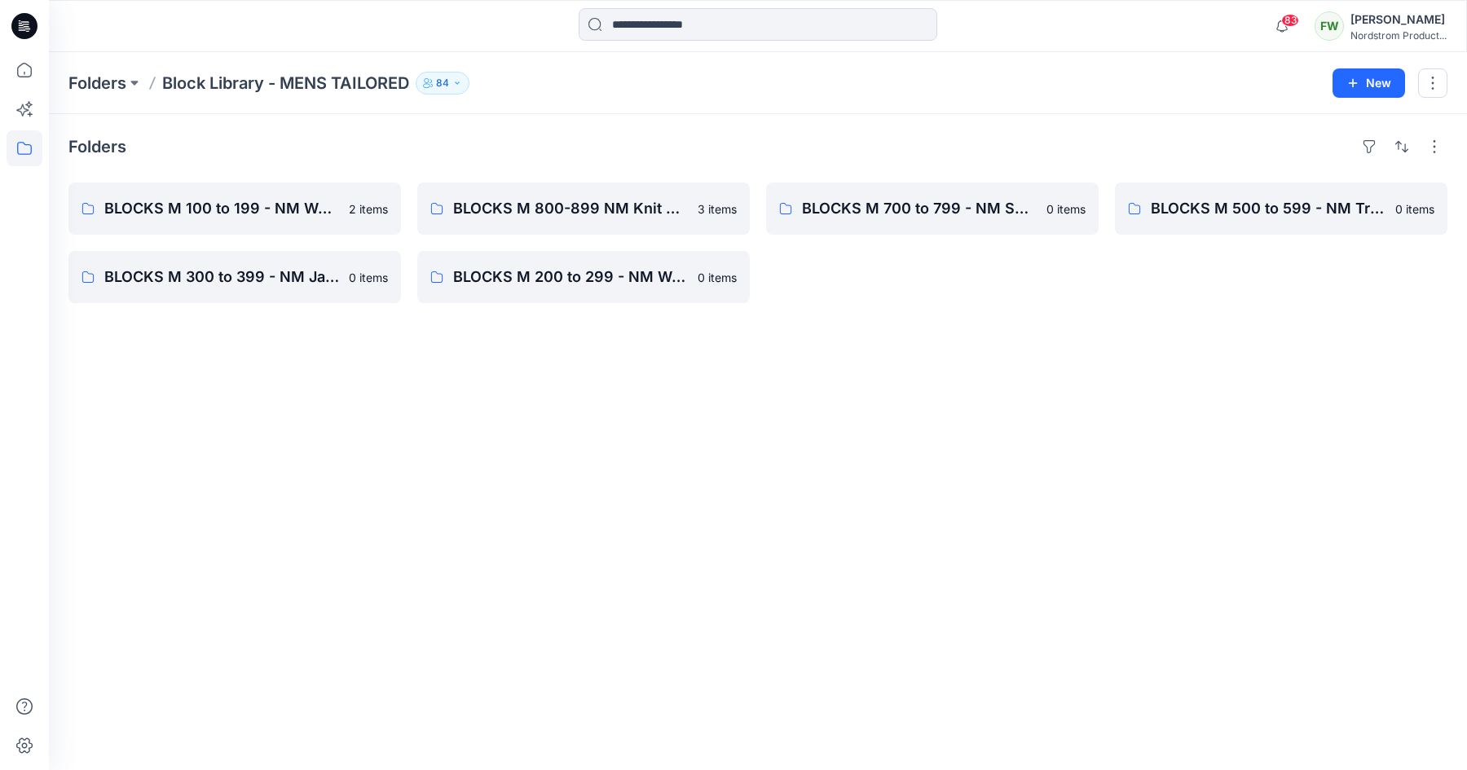
click at [446, 88] on p "84" at bounding box center [442, 83] width 13 height 18
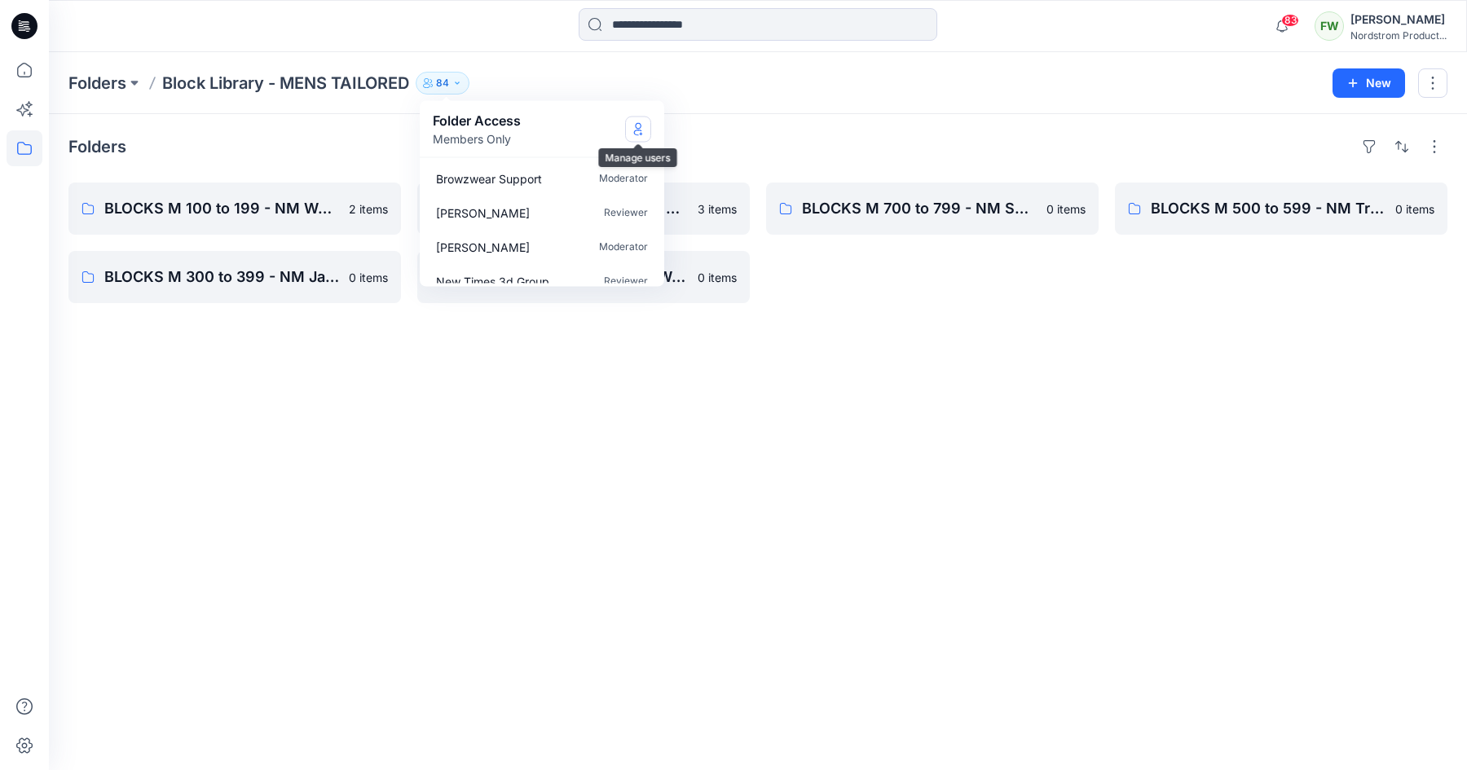
click at [629, 130] on button "Manage Users" at bounding box center [638, 129] width 26 height 26
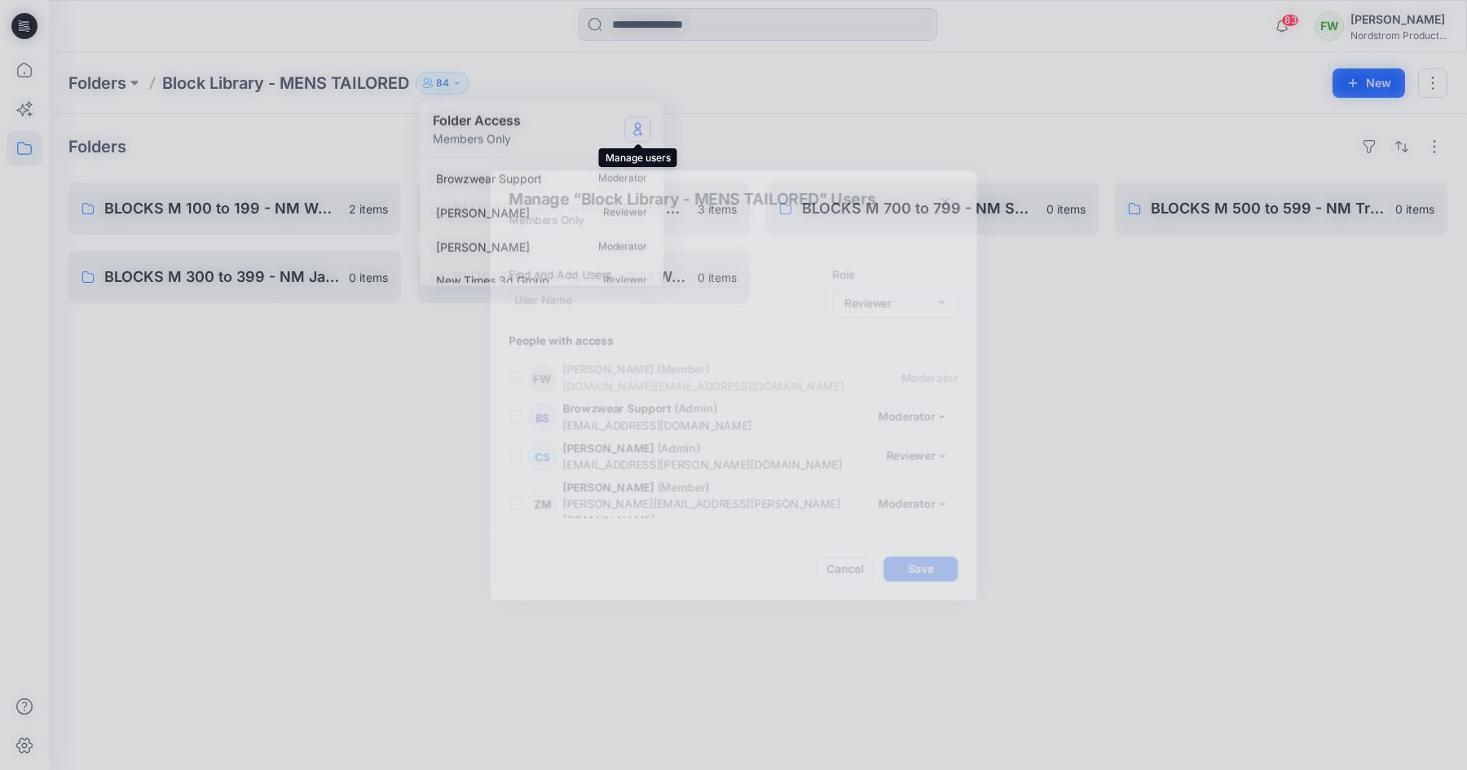
scroll to position [3254, 0]
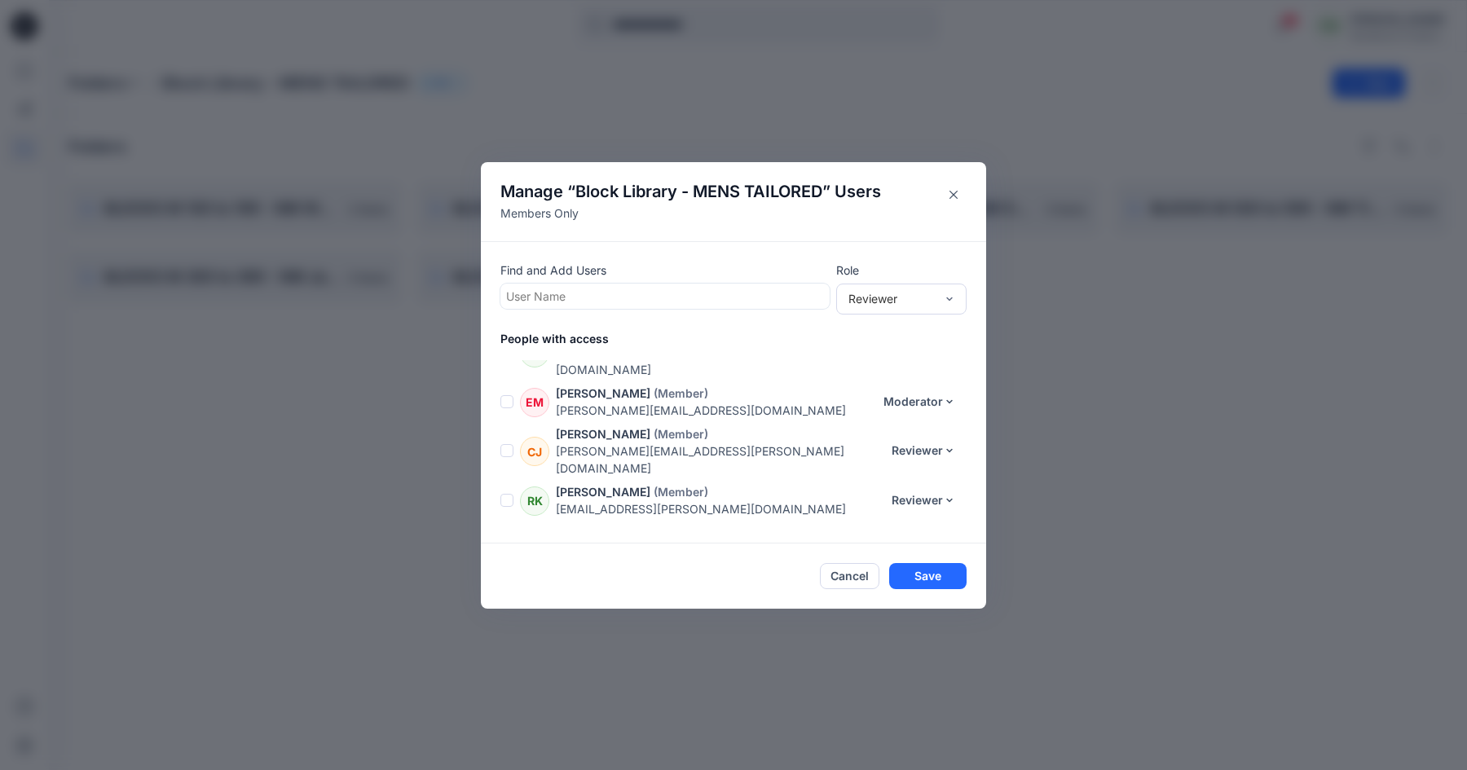
click at [551, 297] on div at bounding box center [665, 296] width 318 height 20
type input "*"
type input "***"
click at [667, 578] on div "Cancel Save" at bounding box center [734, 576] width 466 height 26
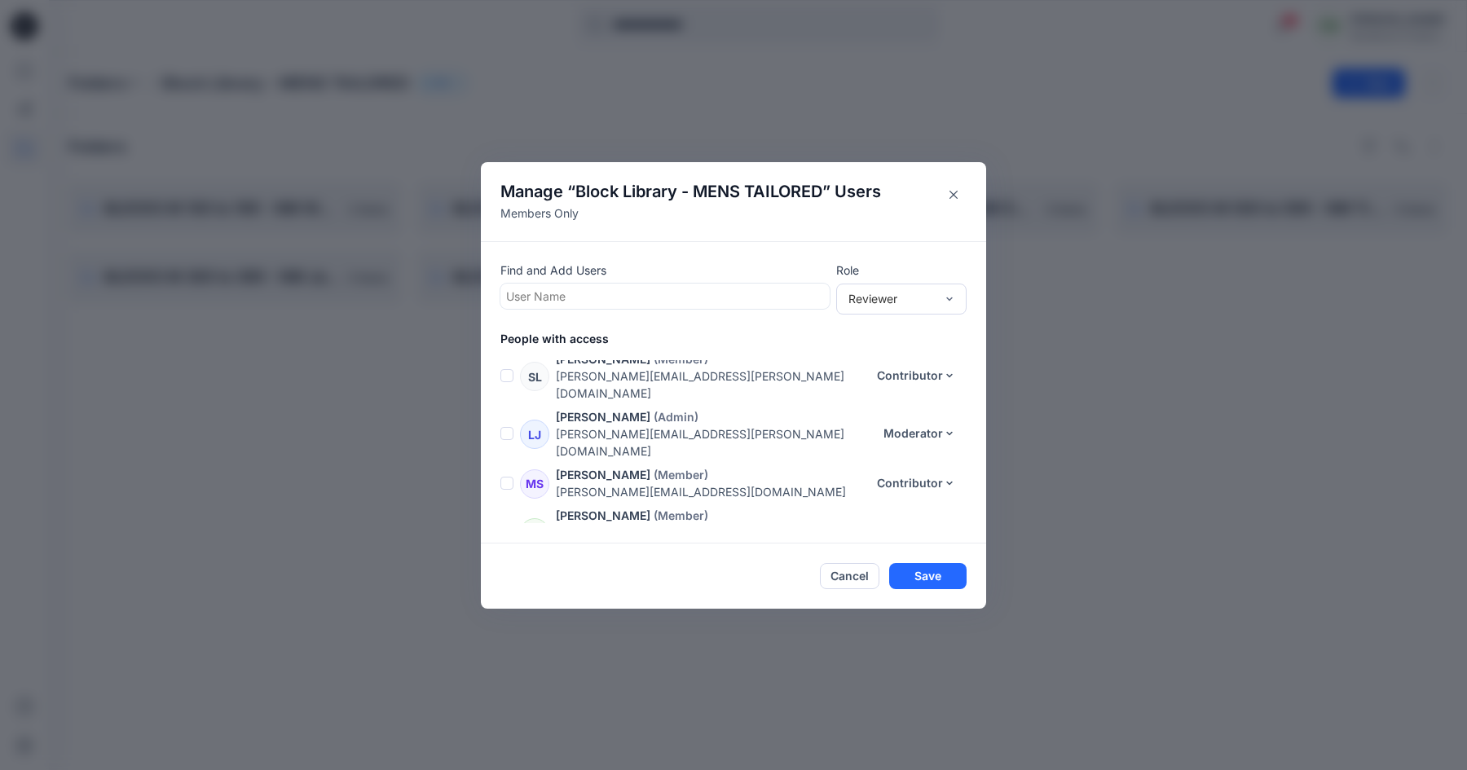
scroll to position [3063, 0]
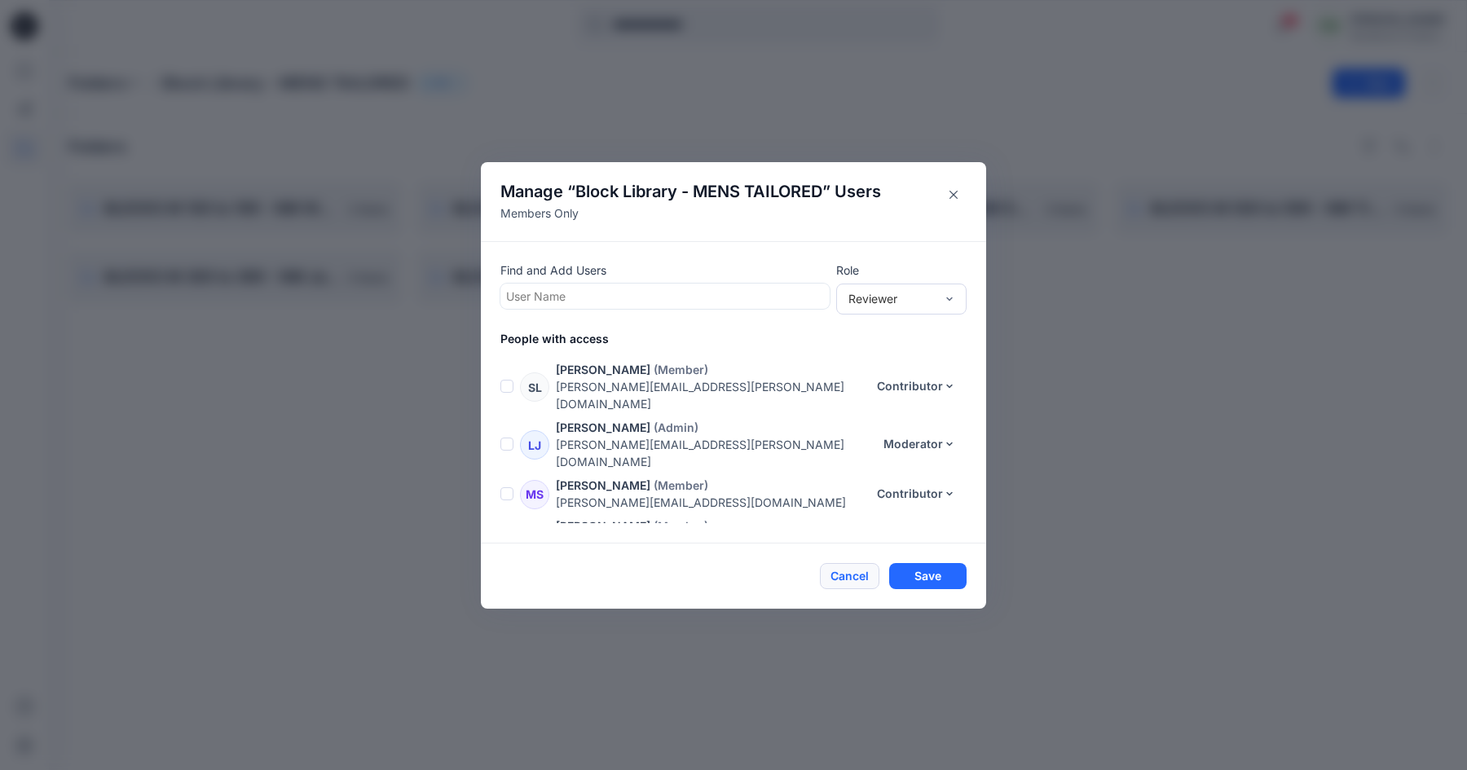
click at [847, 573] on button "Cancel" at bounding box center [850, 576] width 60 height 26
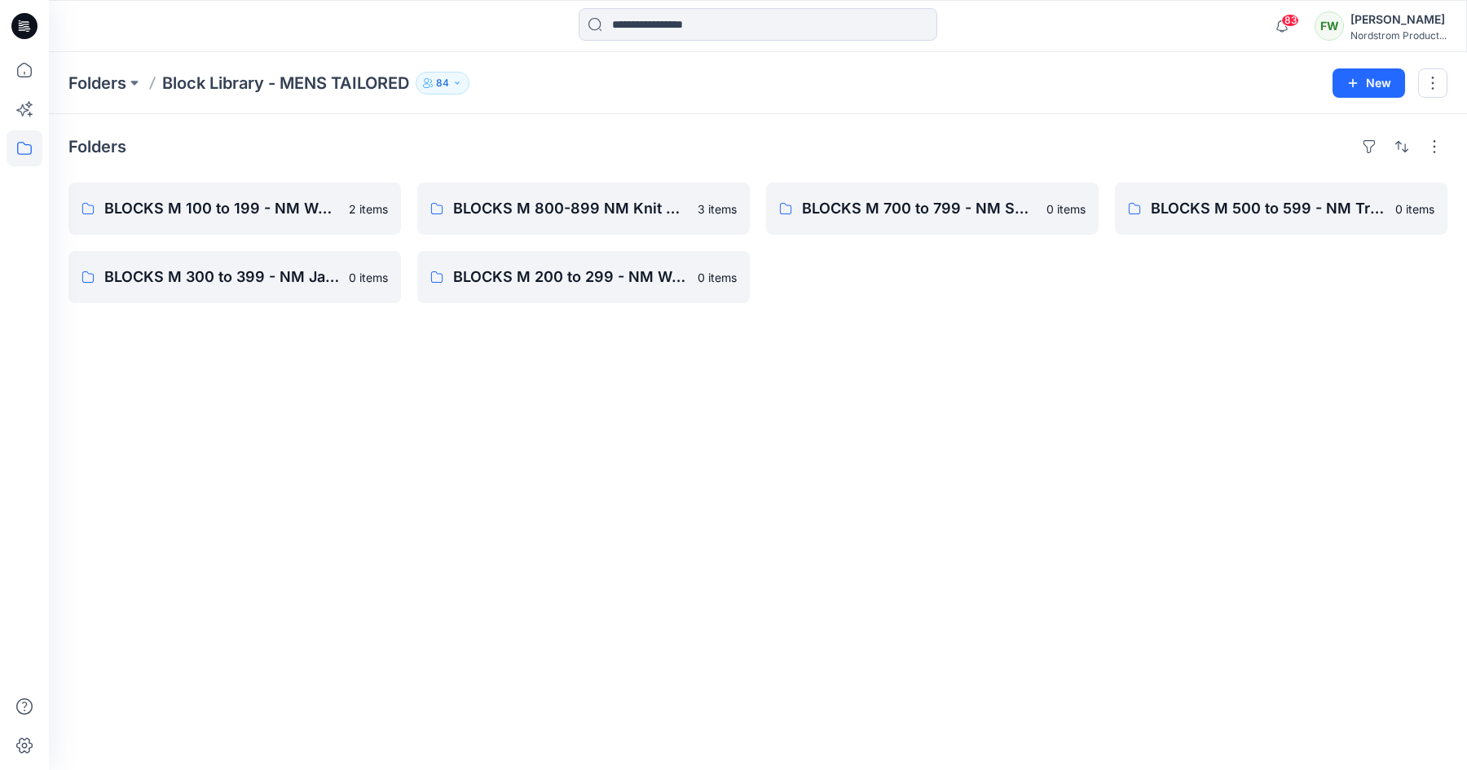
click at [443, 85] on p "84" at bounding box center [442, 83] width 13 height 18
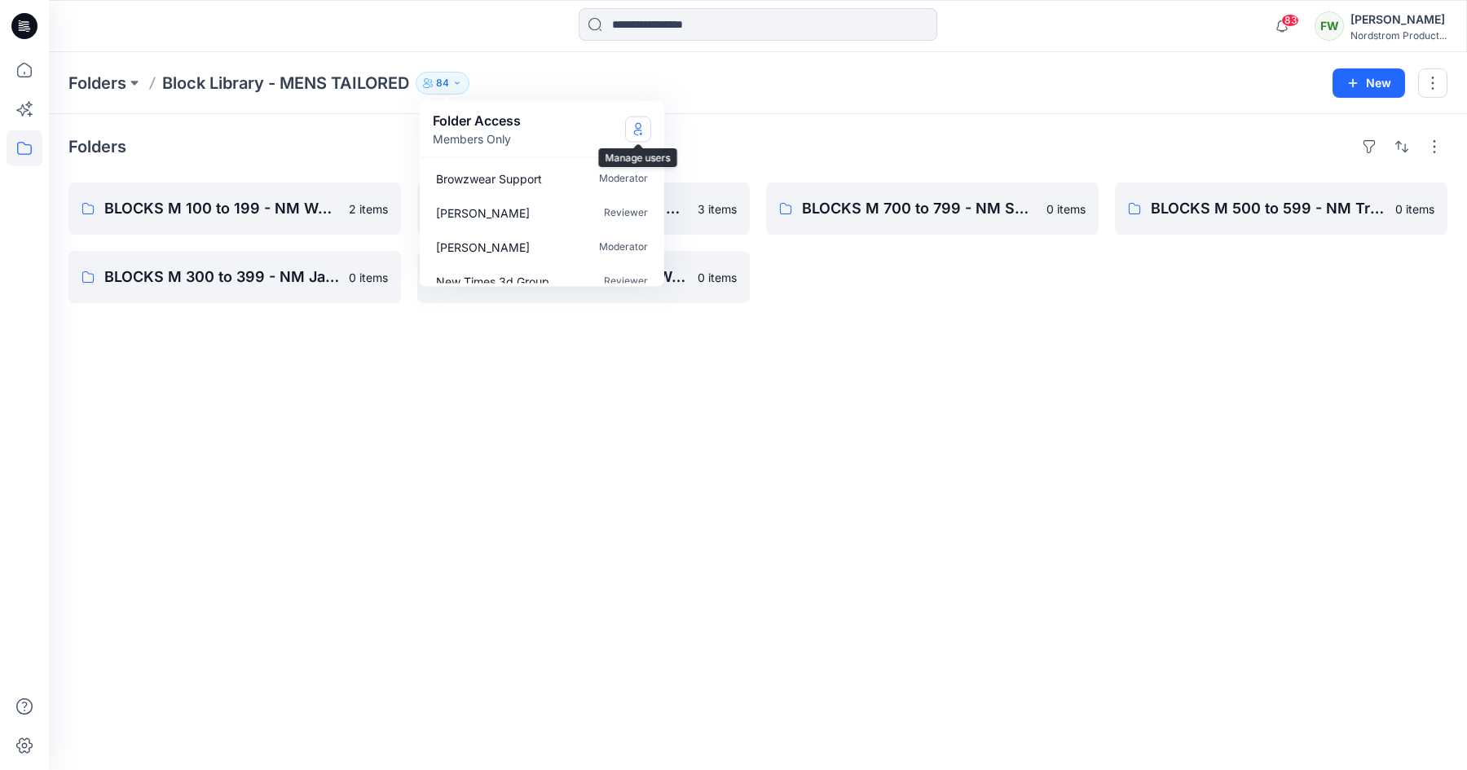
click at [633, 129] on icon "Manage Users" at bounding box center [638, 128] width 13 height 13
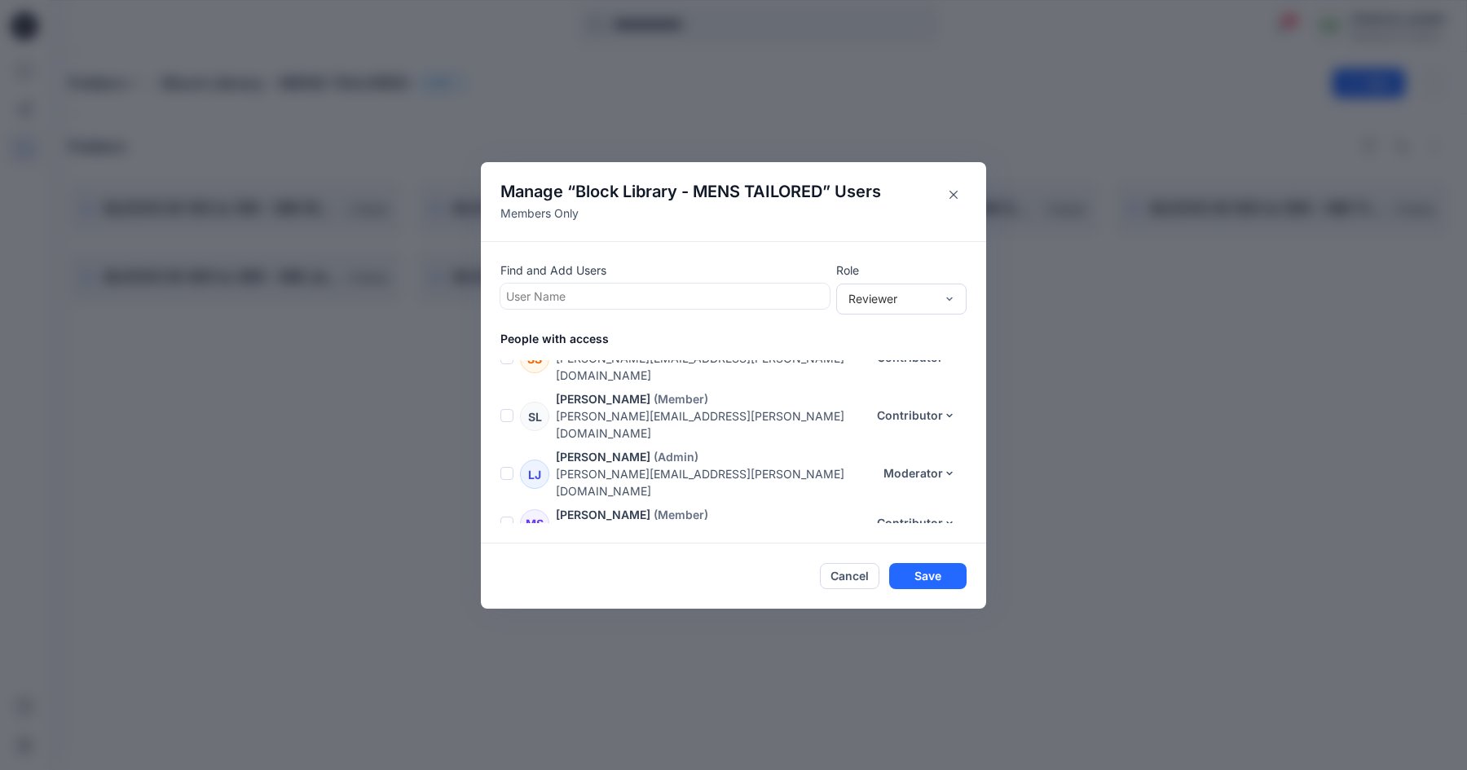
scroll to position [3013, 0]
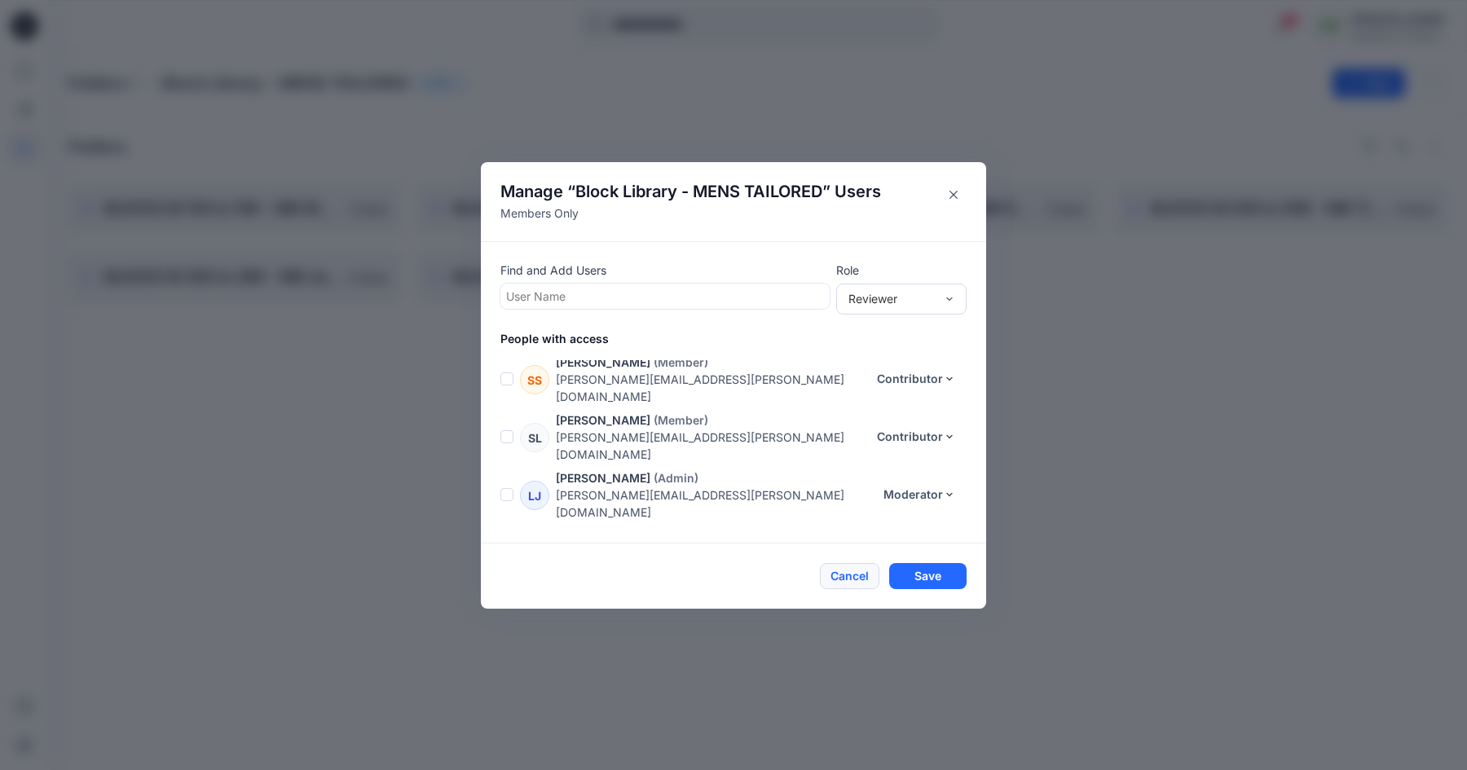
click at [860, 571] on button "Cancel" at bounding box center [850, 576] width 60 height 26
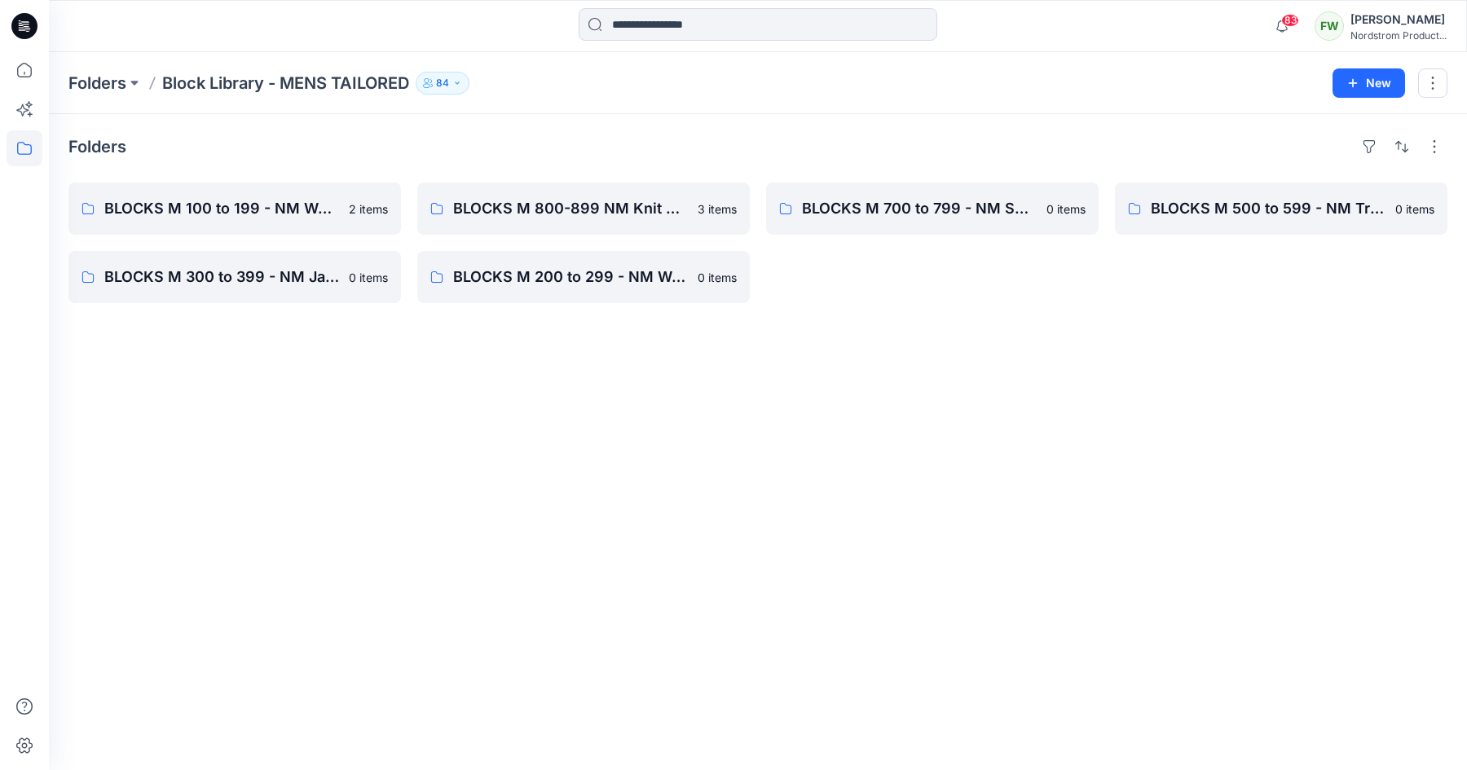
click at [446, 85] on p "84" at bounding box center [442, 83] width 13 height 18
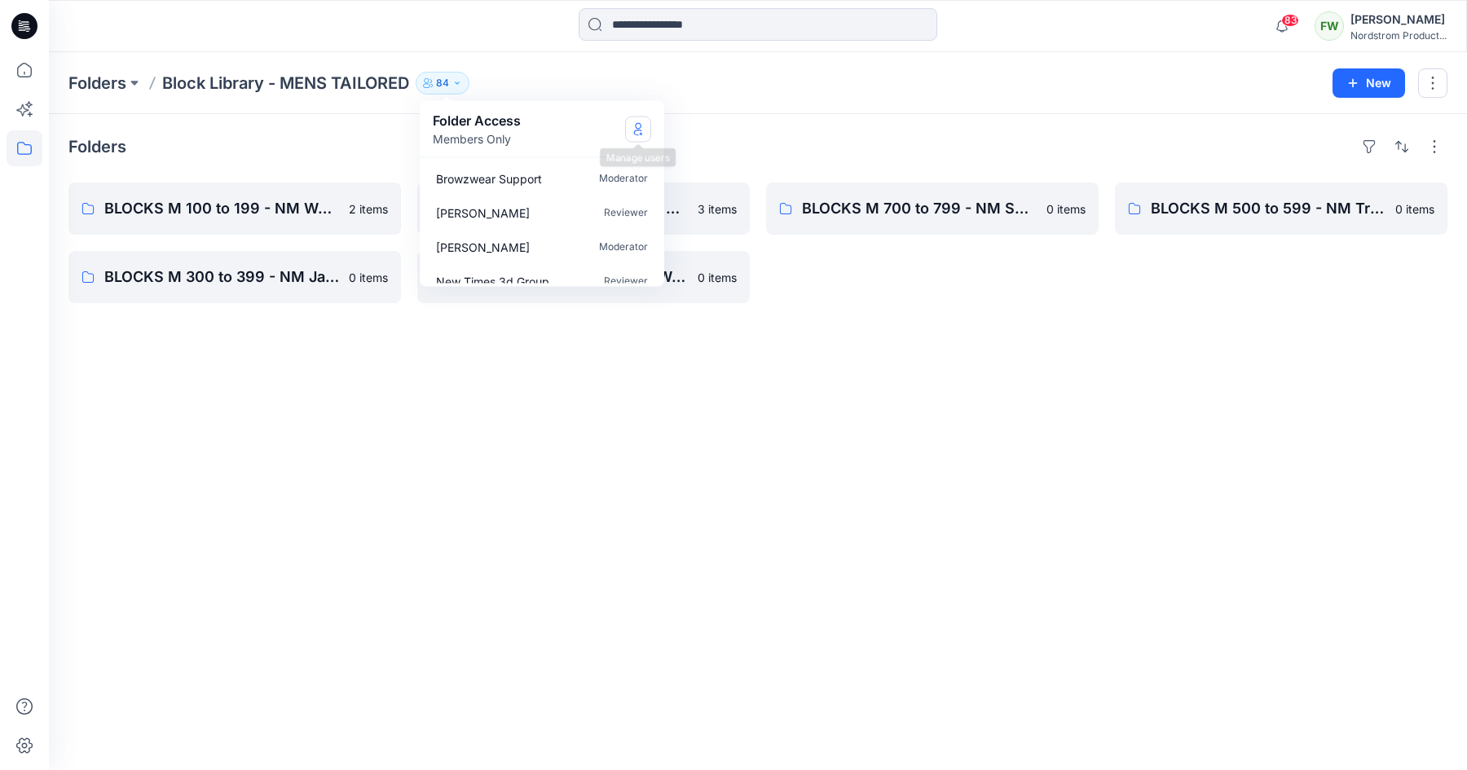
click at [628, 130] on button "Manage Users" at bounding box center [638, 129] width 26 height 26
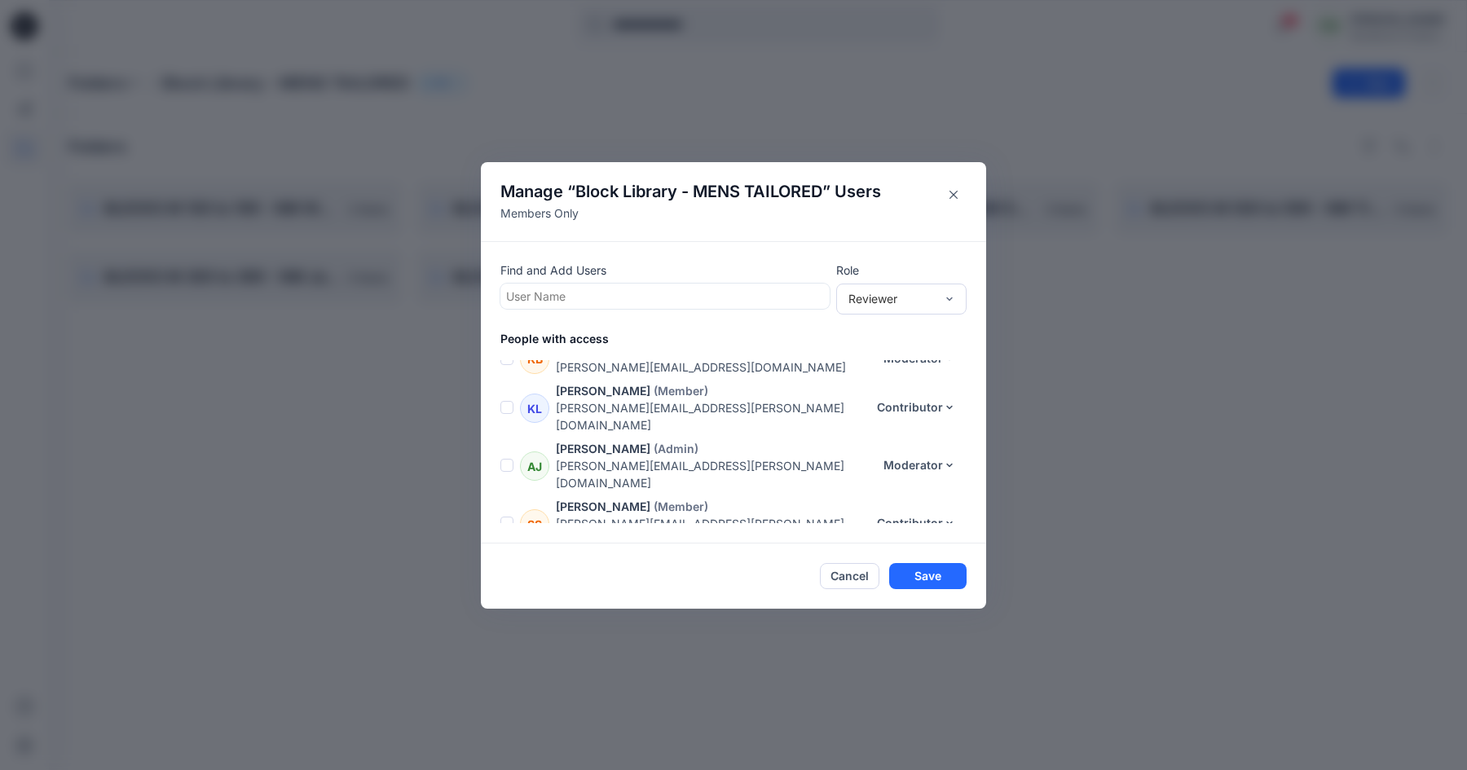
scroll to position [3254, 0]
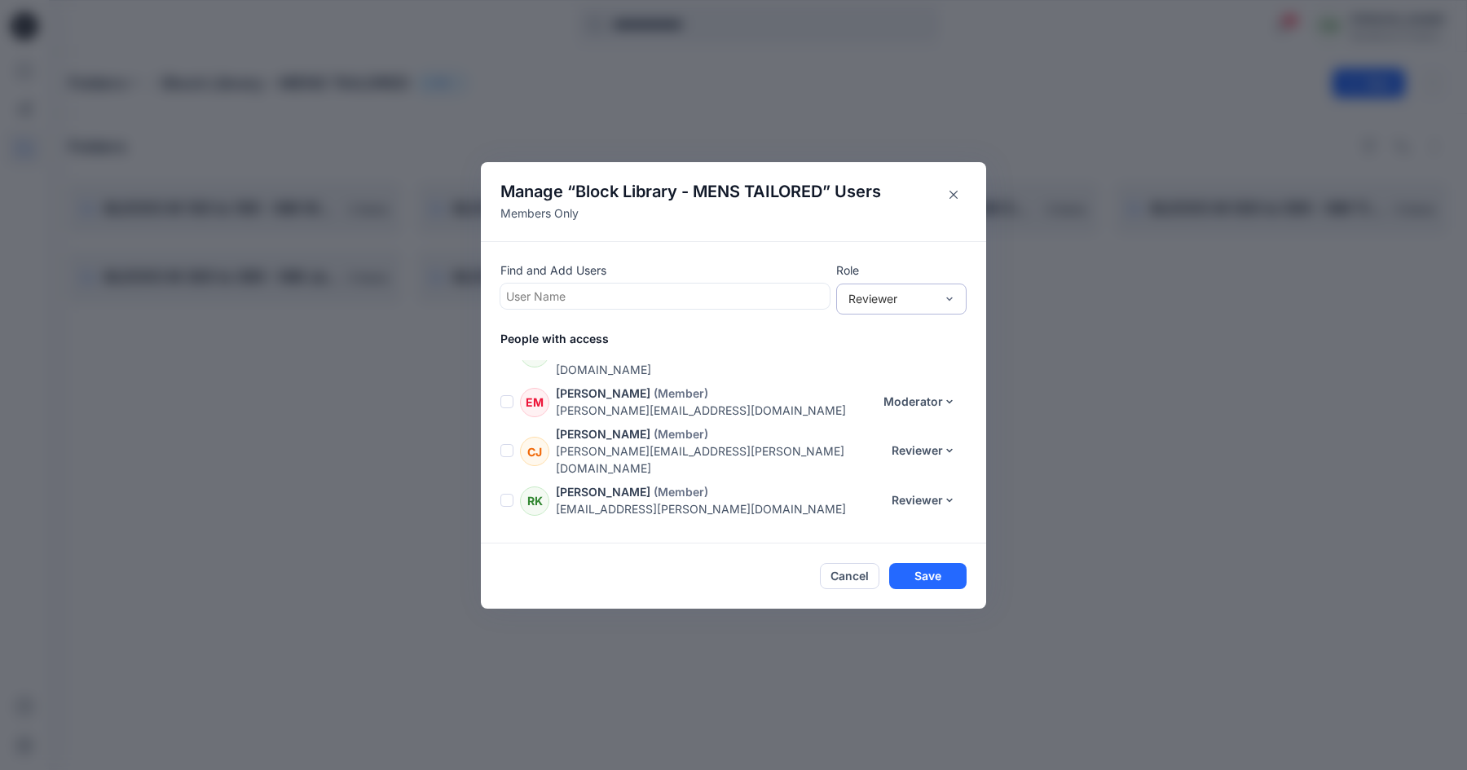
click at [918, 254] on div "Find and Add Users User Name Role Reviewer People with access FW [PERSON_NAME] …" at bounding box center [733, 392] width 505 height 302
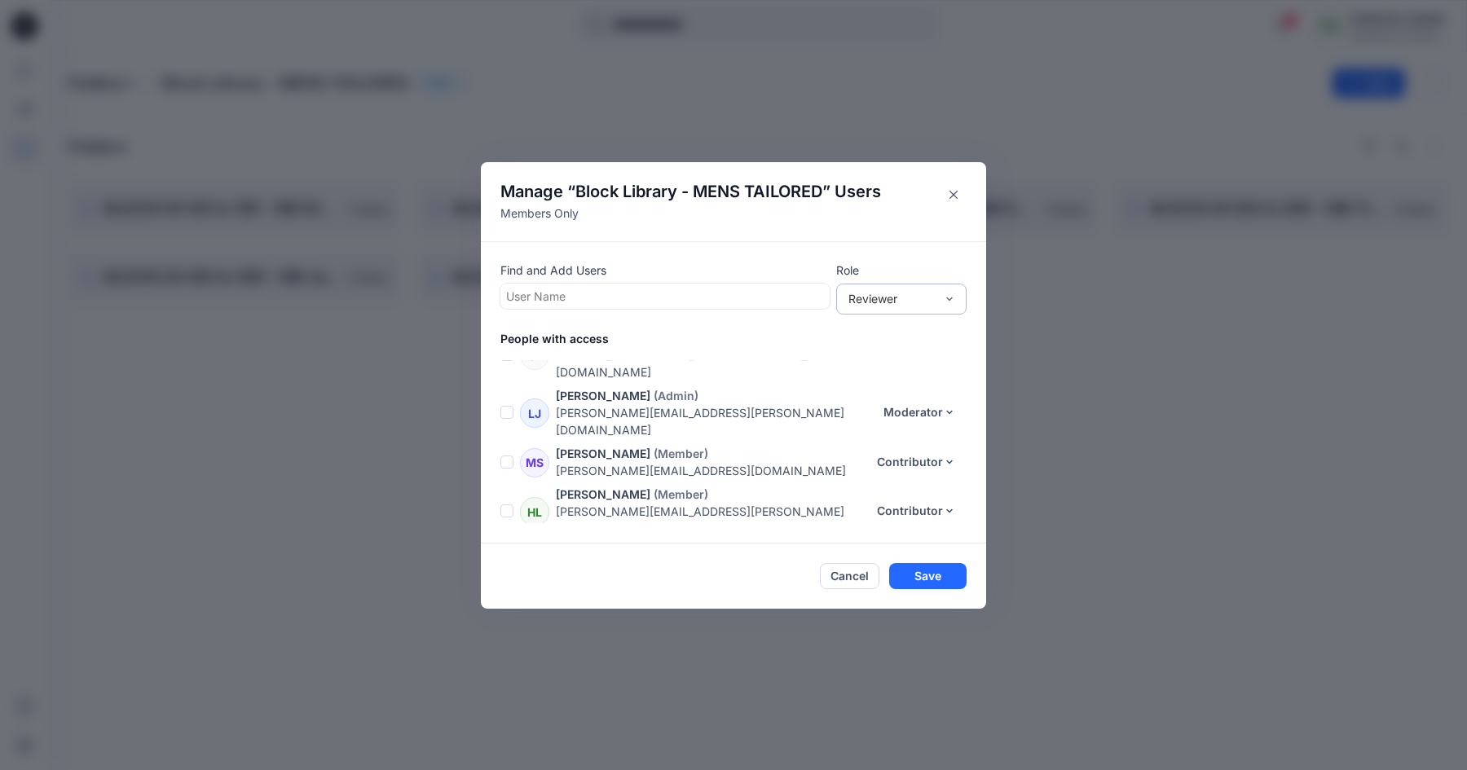
scroll to position [3056, 0]
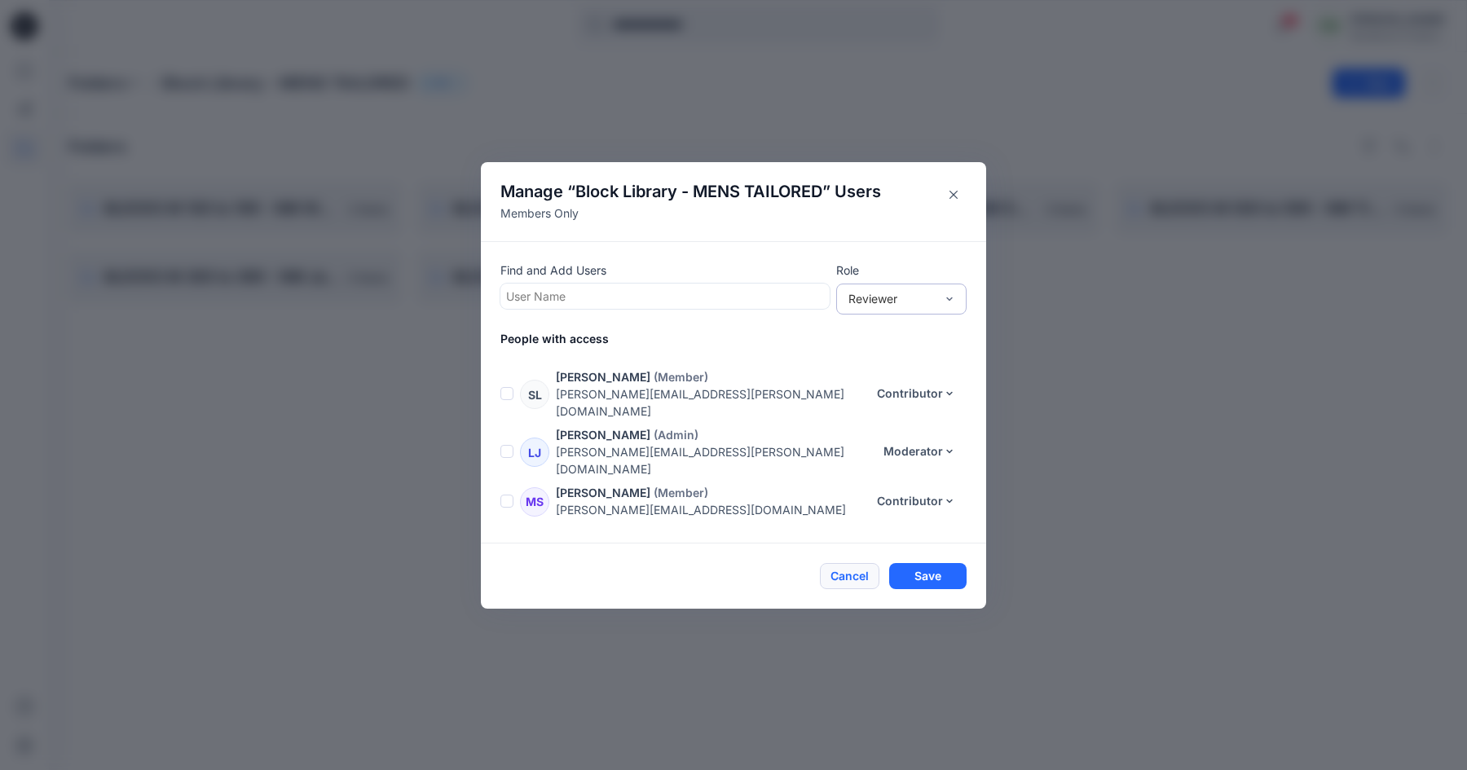
click at [848, 571] on button "Cancel" at bounding box center [850, 576] width 60 height 26
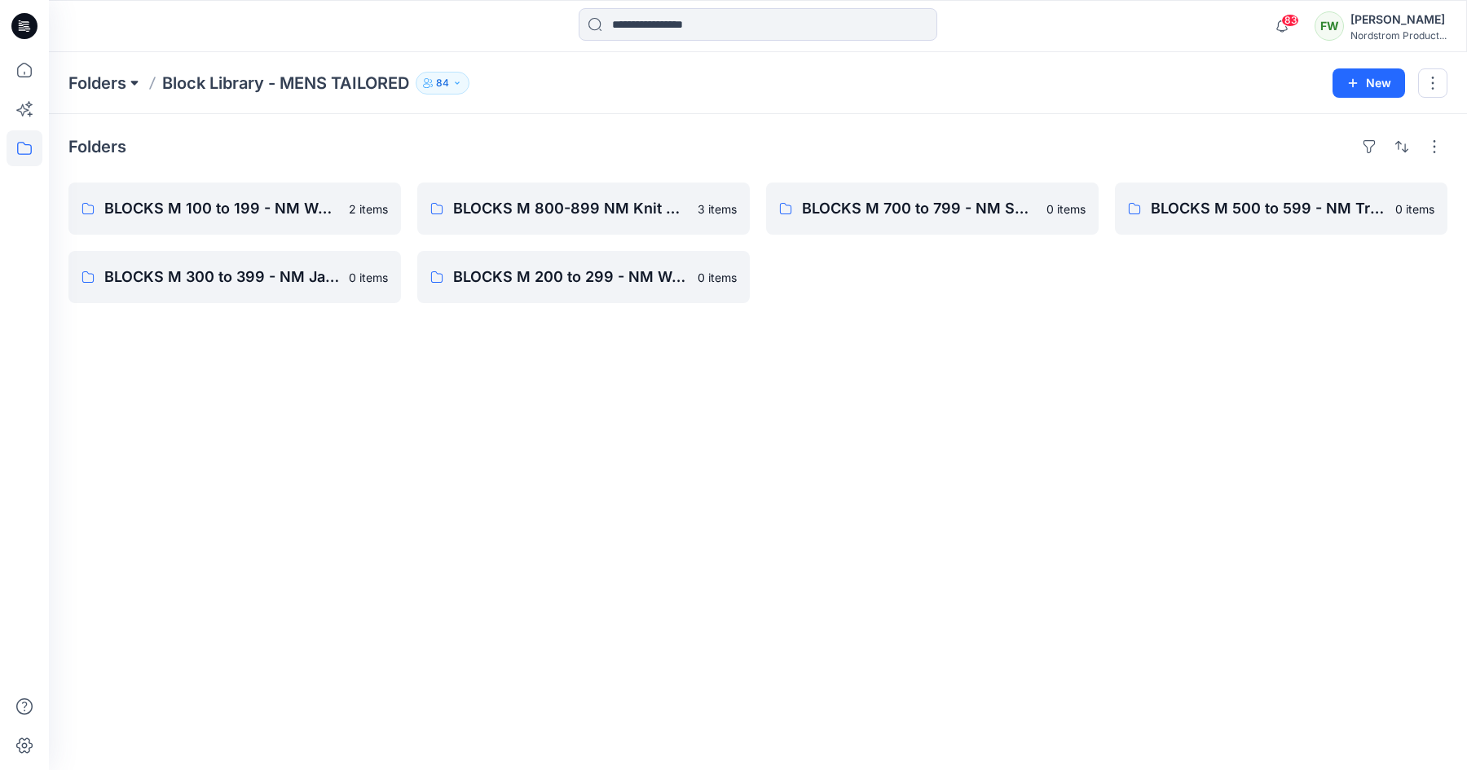
click at [130, 82] on button at bounding box center [134, 83] width 16 height 23
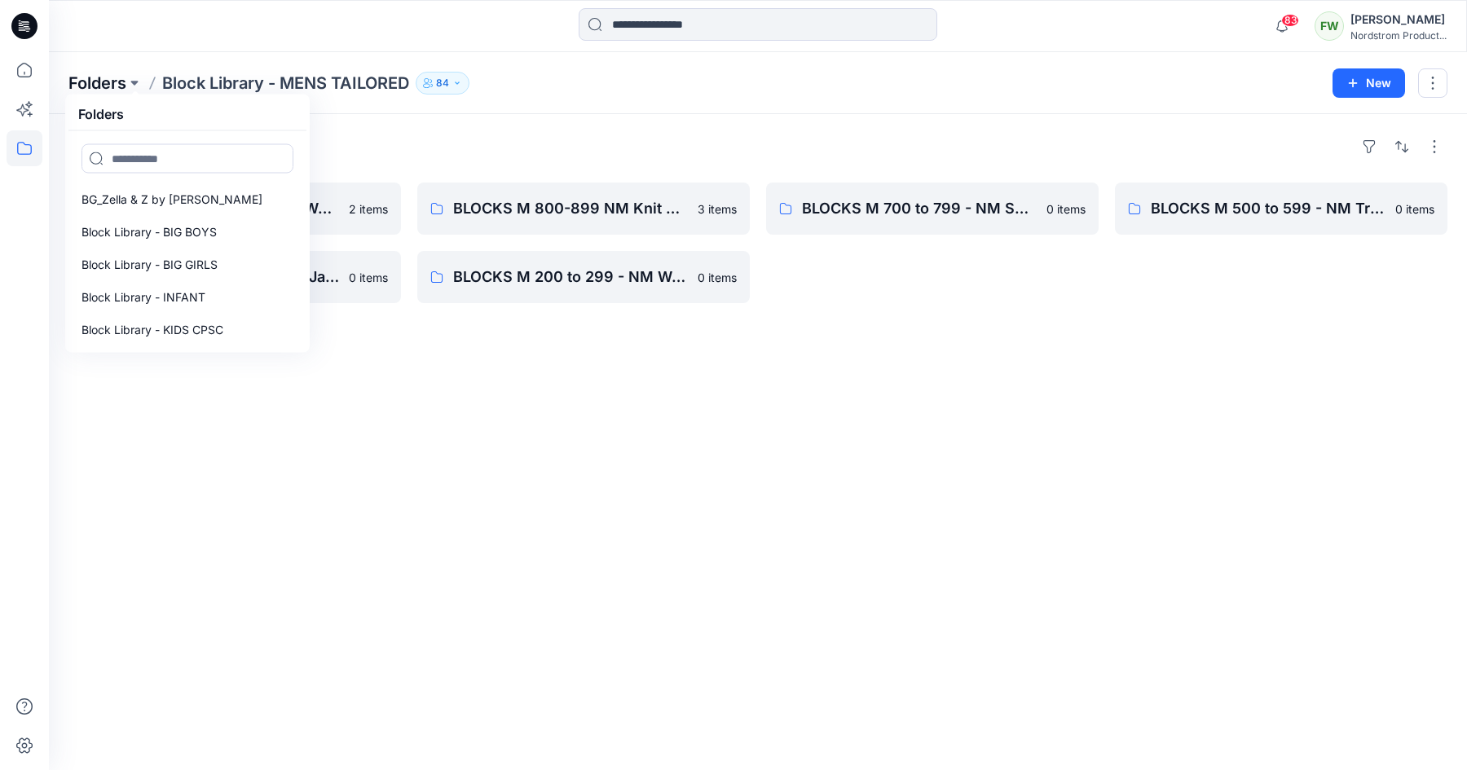
click at [104, 86] on p "Folders" at bounding box center [97, 83] width 58 height 23
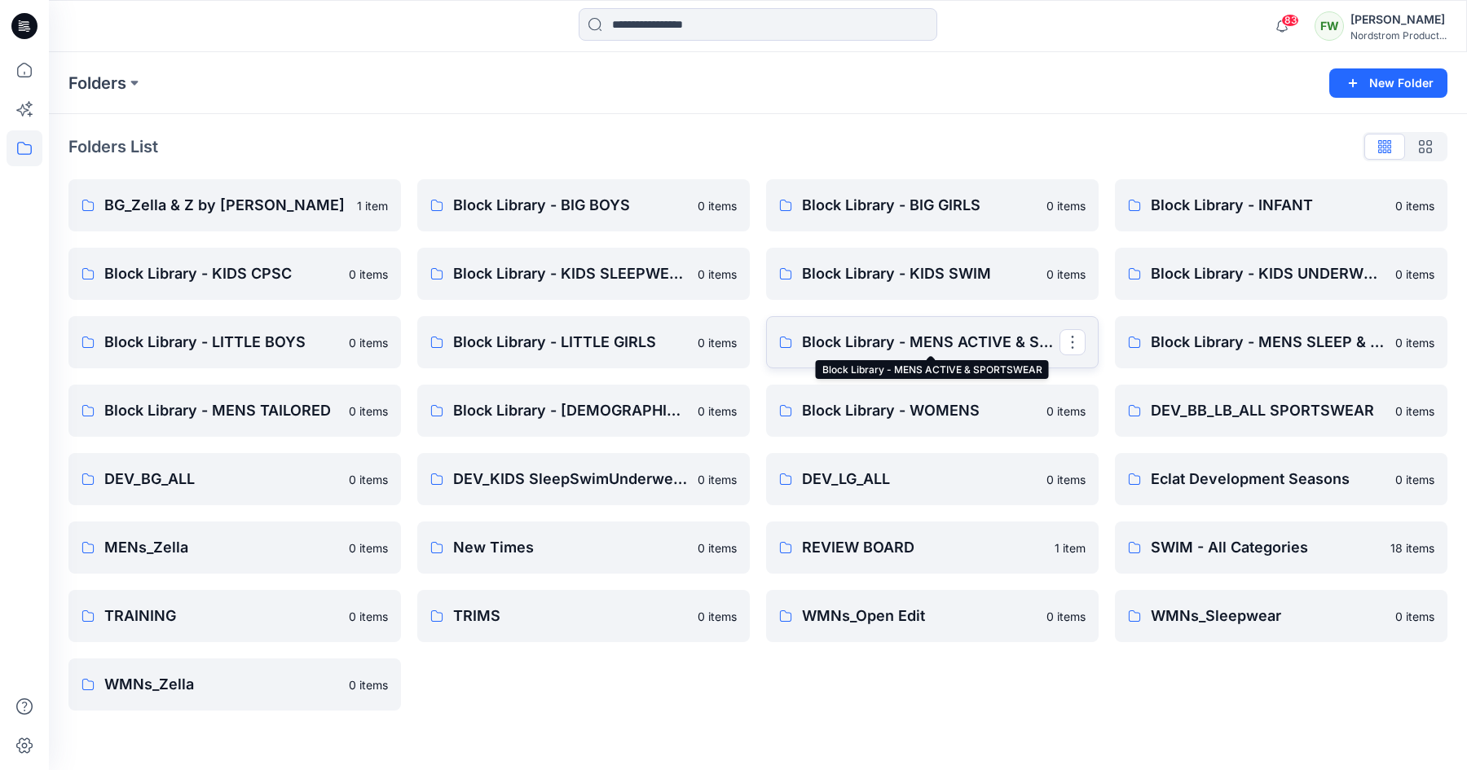
click at [936, 347] on p "Block Library - MENS ACTIVE & SPORTSWEAR" at bounding box center [931, 342] width 258 height 23
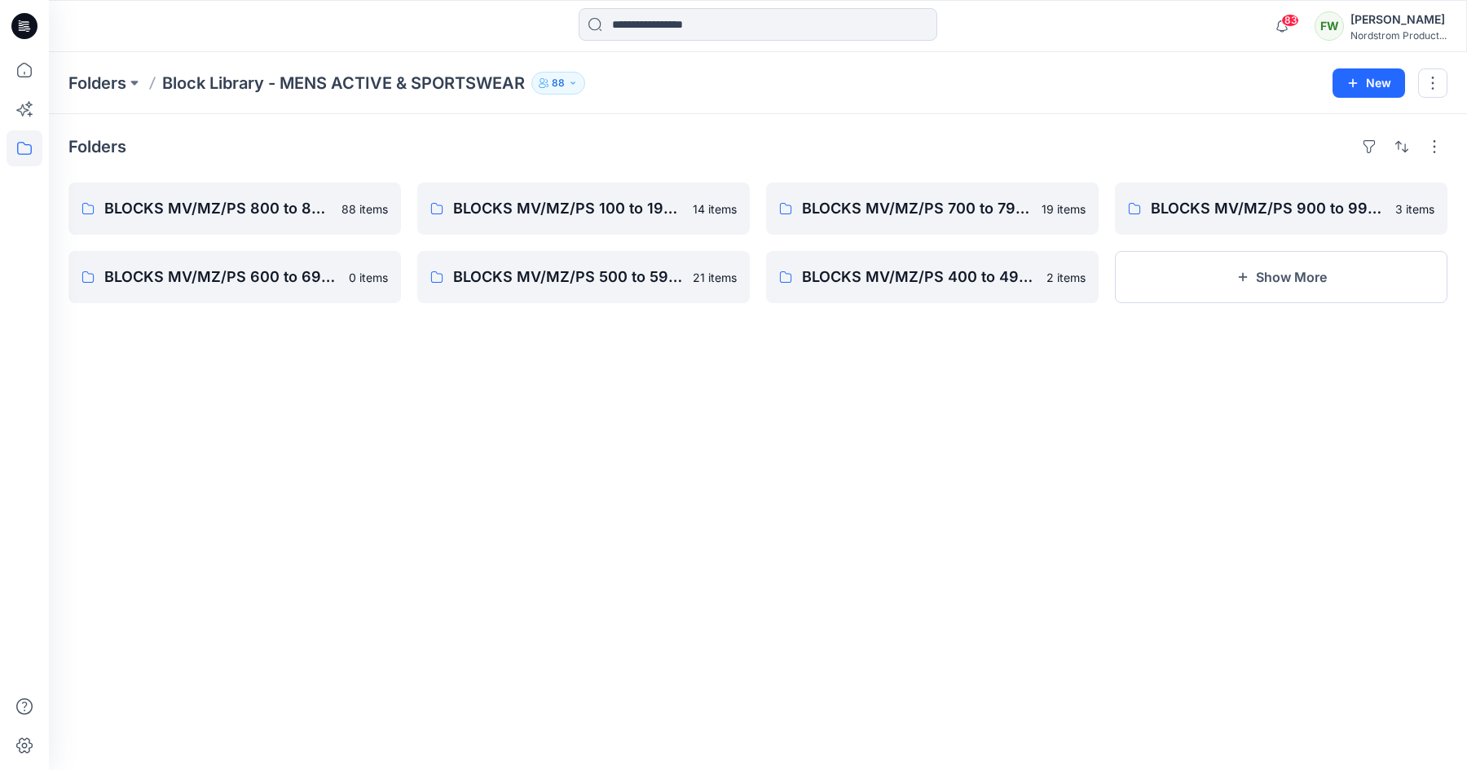
click at [581, 83] on button "88" at bounding box center [558, 83] width 54 height 23
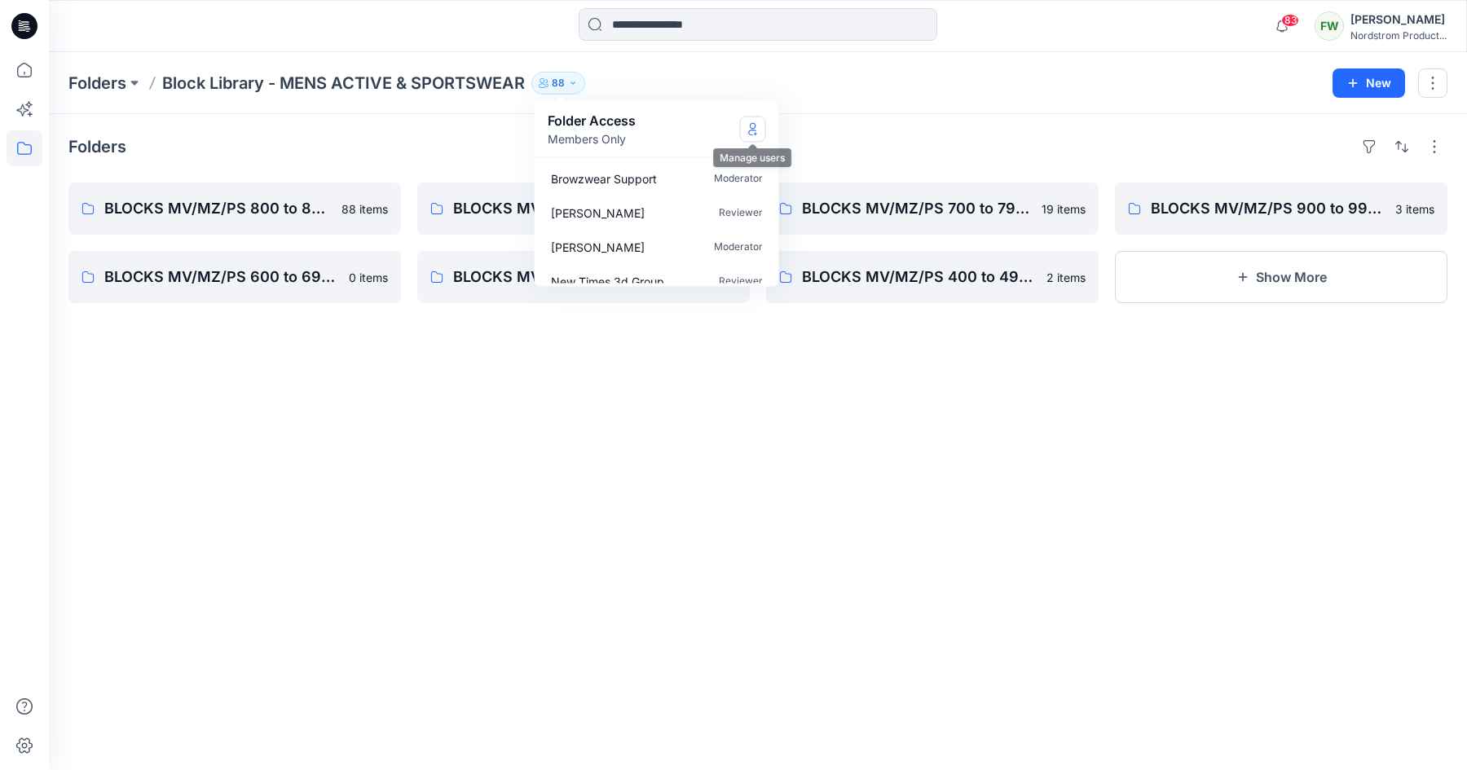
click at [752, 132] on icon "Manage Users" at bounding box center [753, 128] width 13 height 13
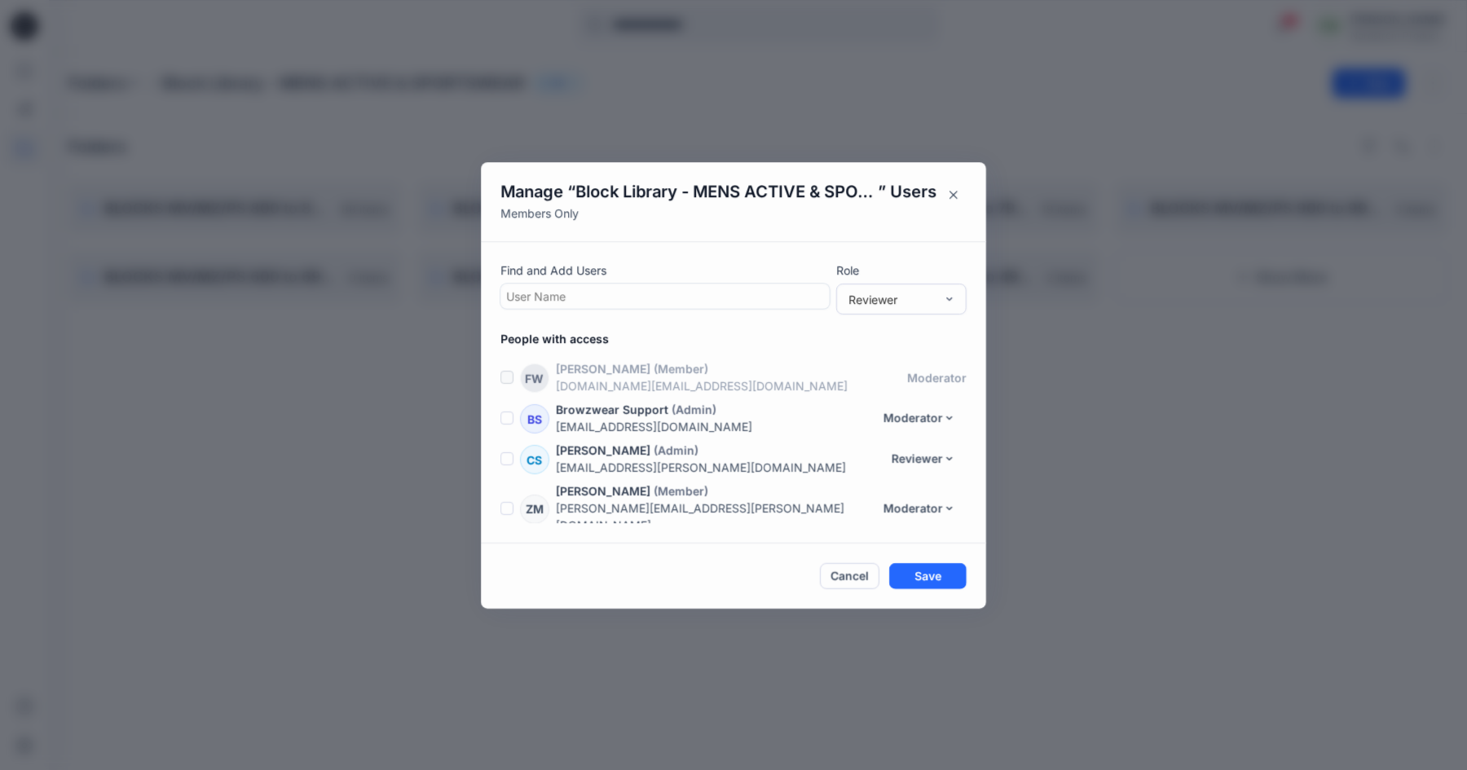
scroll to position [3417, 0]
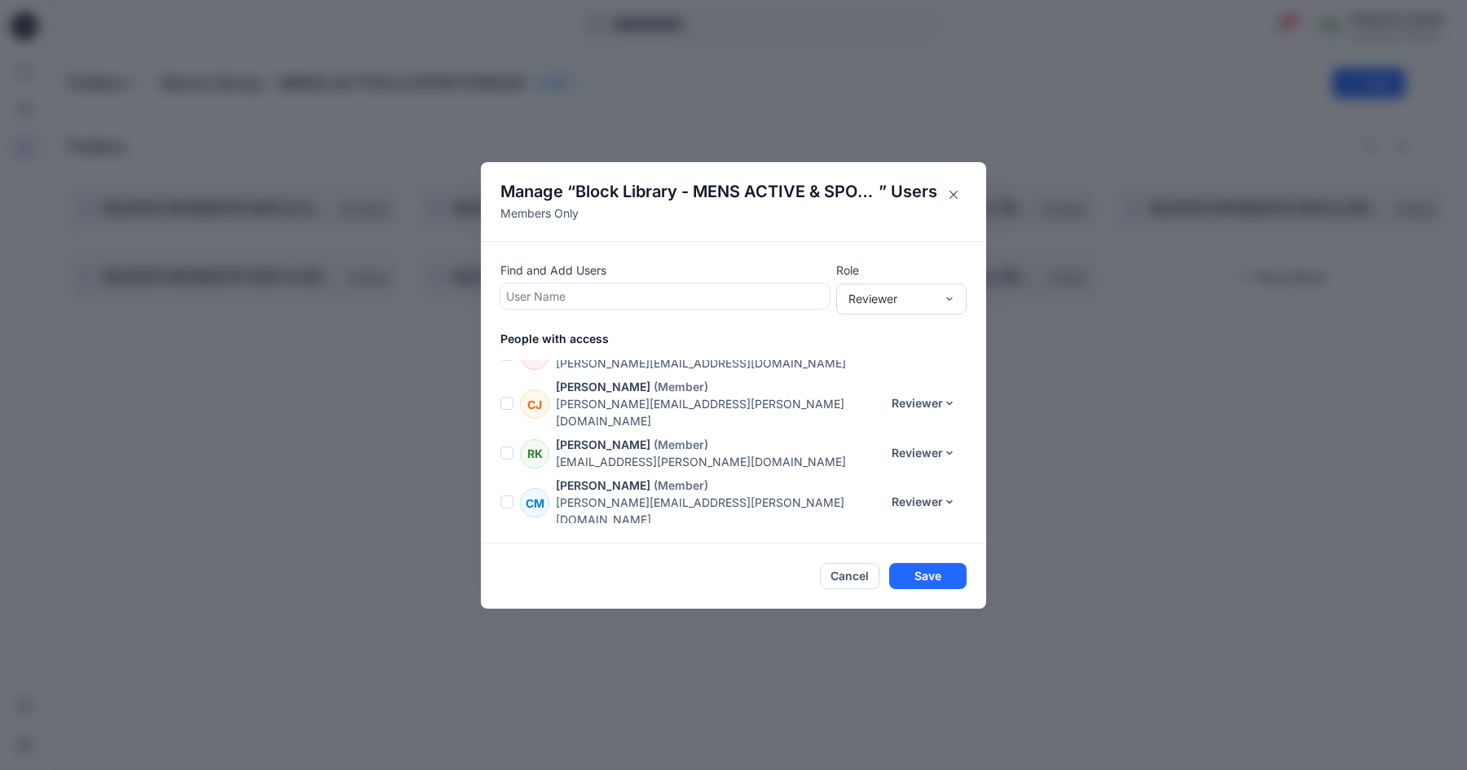
click at [589, 300] on div at bounding box center [665, 296] width 318 height 20
type input "*"
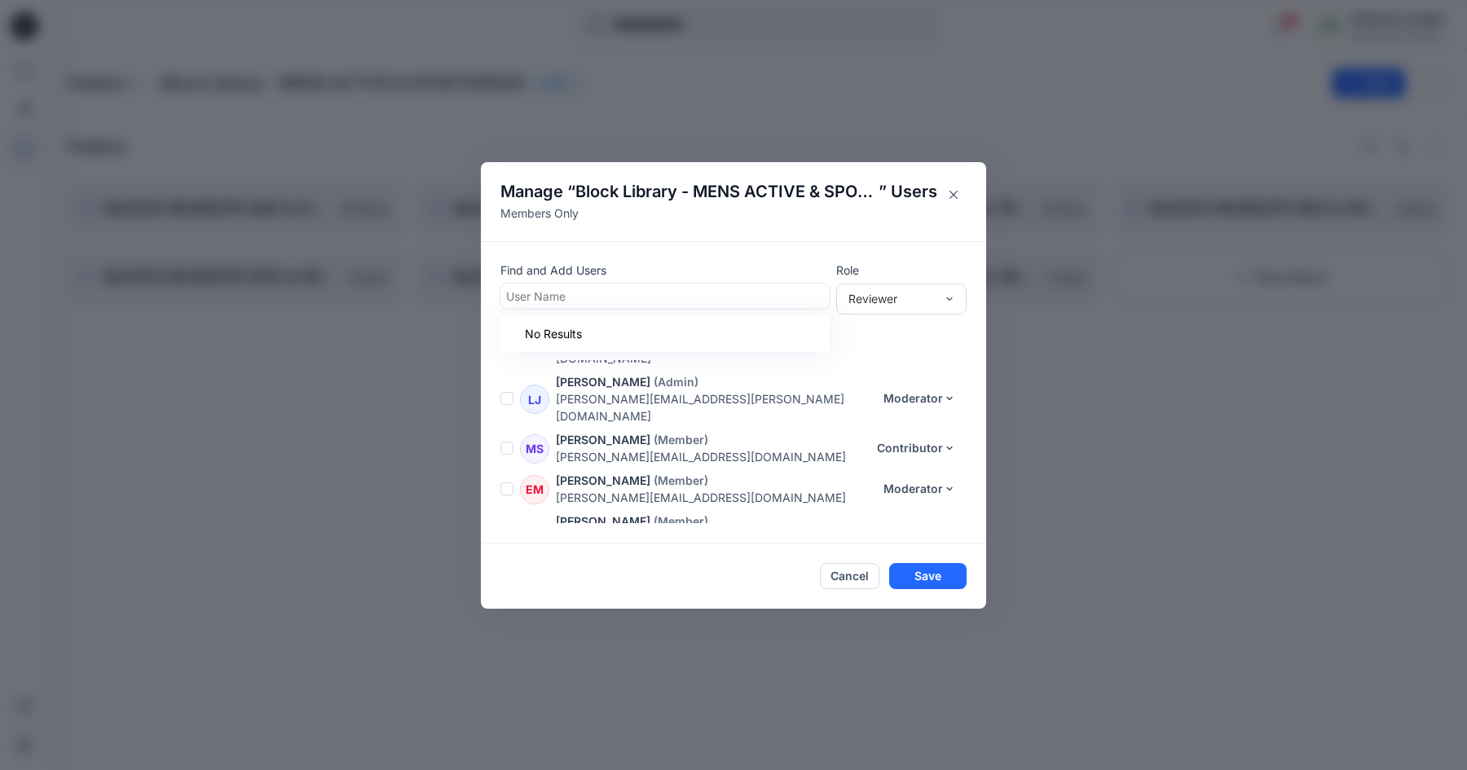
scroll to position [3182, 0]
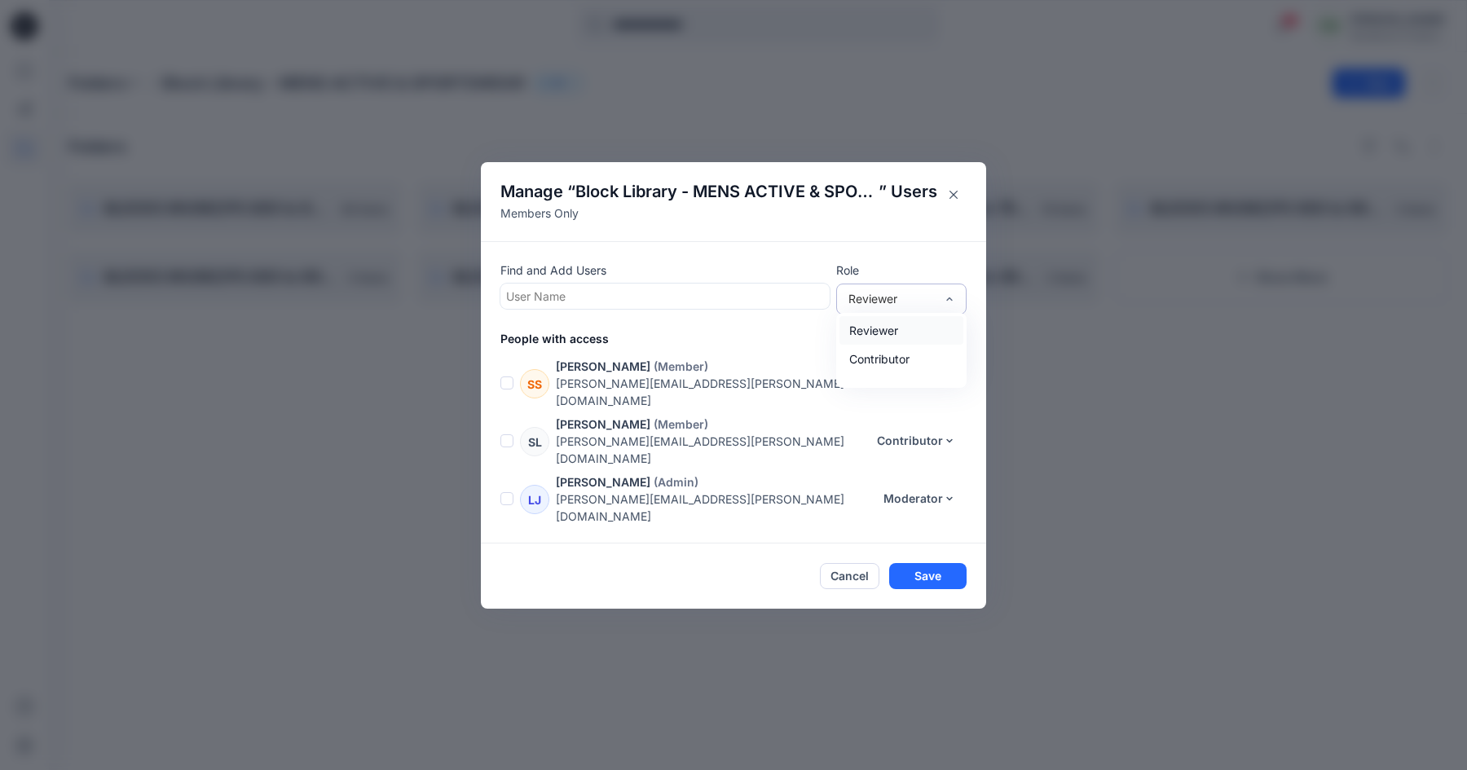
click at [939, 298] on div "Reviewer" at bounding box center [891, 298] width 103 height 17
click at [950, 249] on div "Find and Add Users User Name Role Reviewer People with access FW [PERSON_NAME] …" at bounding box center [733, 392] width 505 height 302
click at [831, 584] on button "Cancel" at bounding box center [850, 576] width 60 height 26
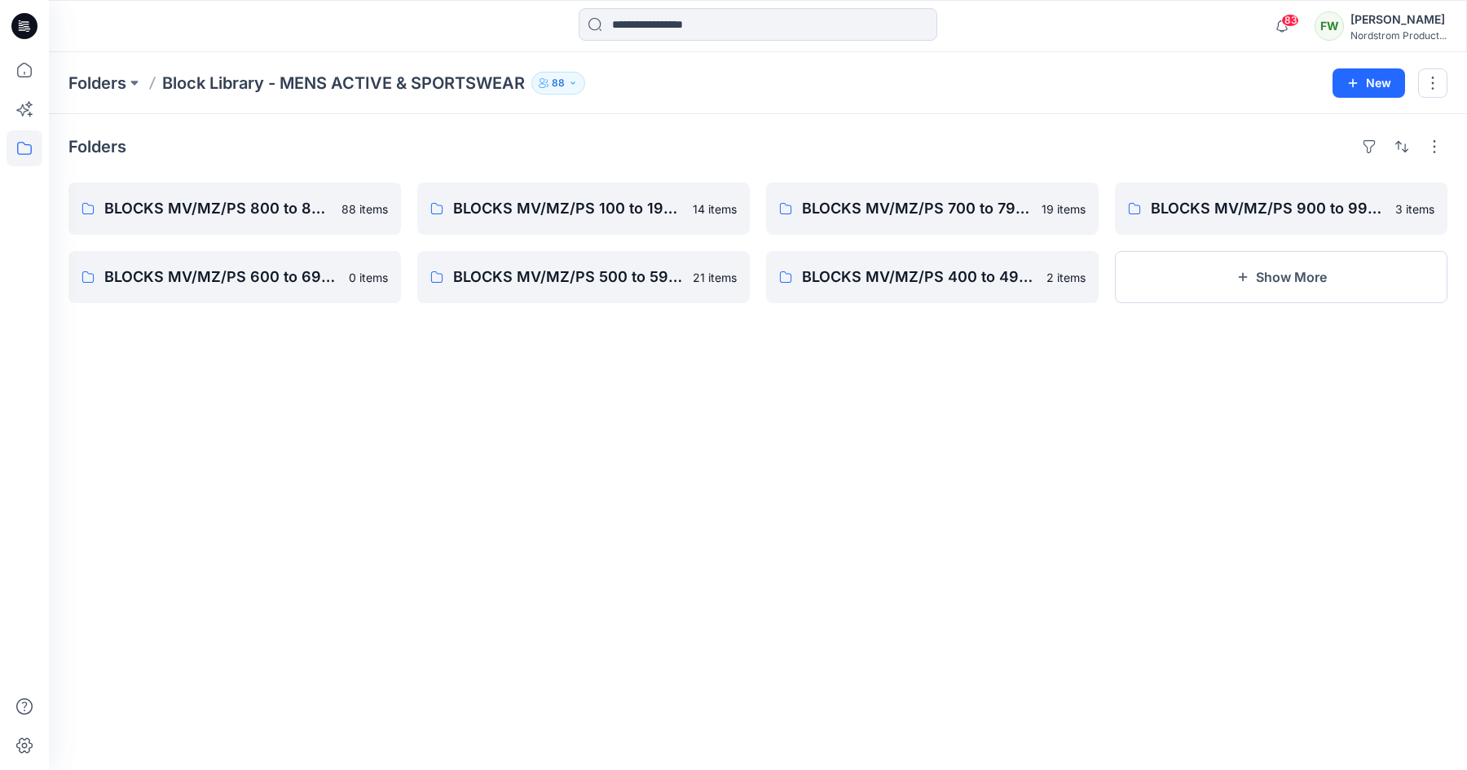
click at [386, 545] on div "Folders BLOCKS MV/MZ/PS 800 to 899 - Knit Cut & Sew Tops 88 items BLOCKS MV/MZ/…" at bounding box center [758, 442] width 1418 height 656
